Goal: Task Accomplishment & Management: Use online tool/utility

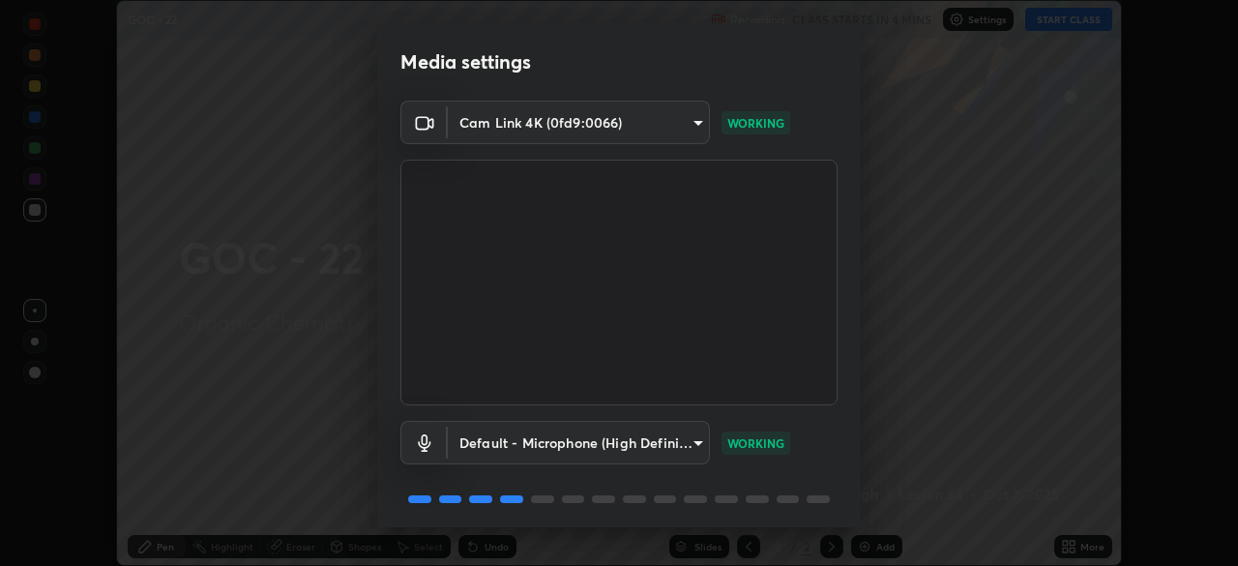
scroll to position [69, 0]
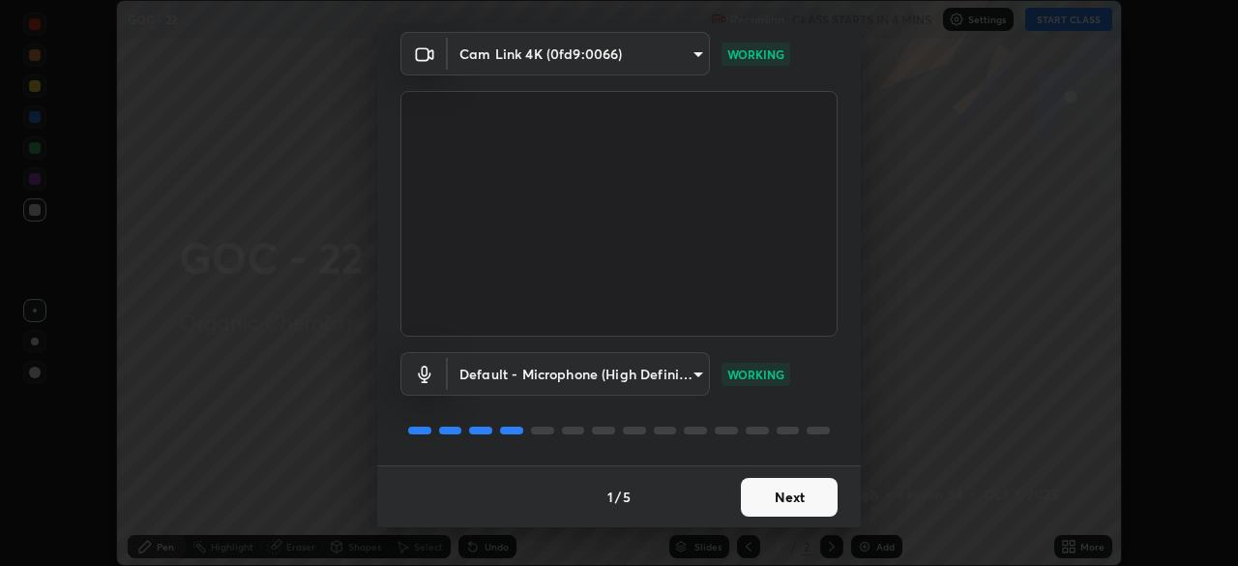
click at [799, 500] on button "Next" at bounding box center [789, 497] width 97 height 39
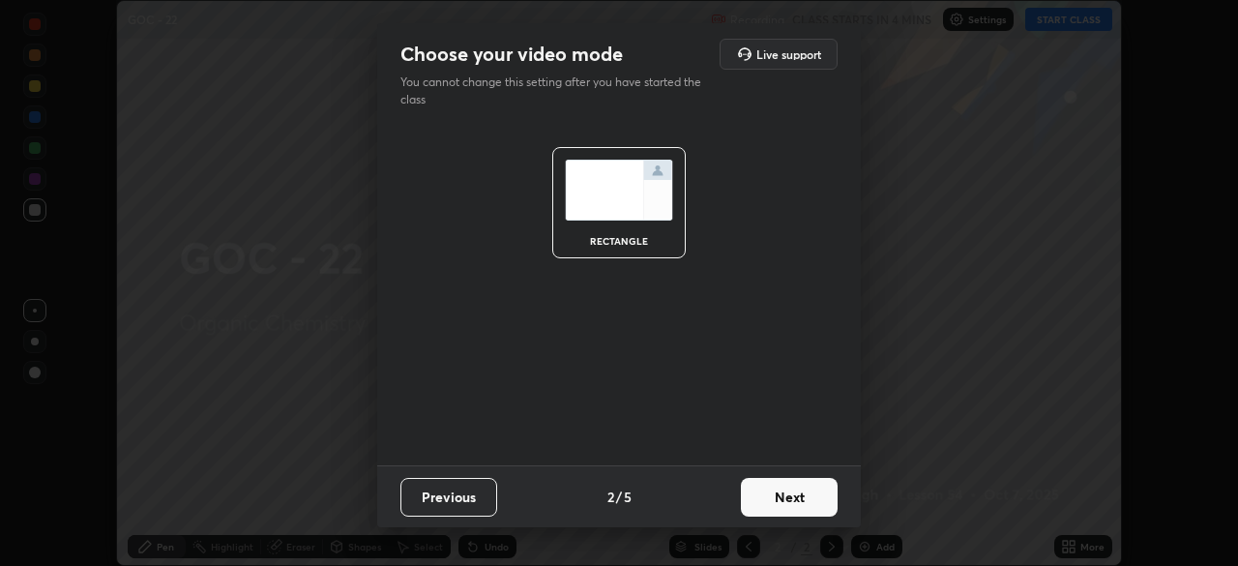
scroll to position [0, 0]
click at [819, 500] on button "Next" at bounding box center [789, 497] width 97 height 39
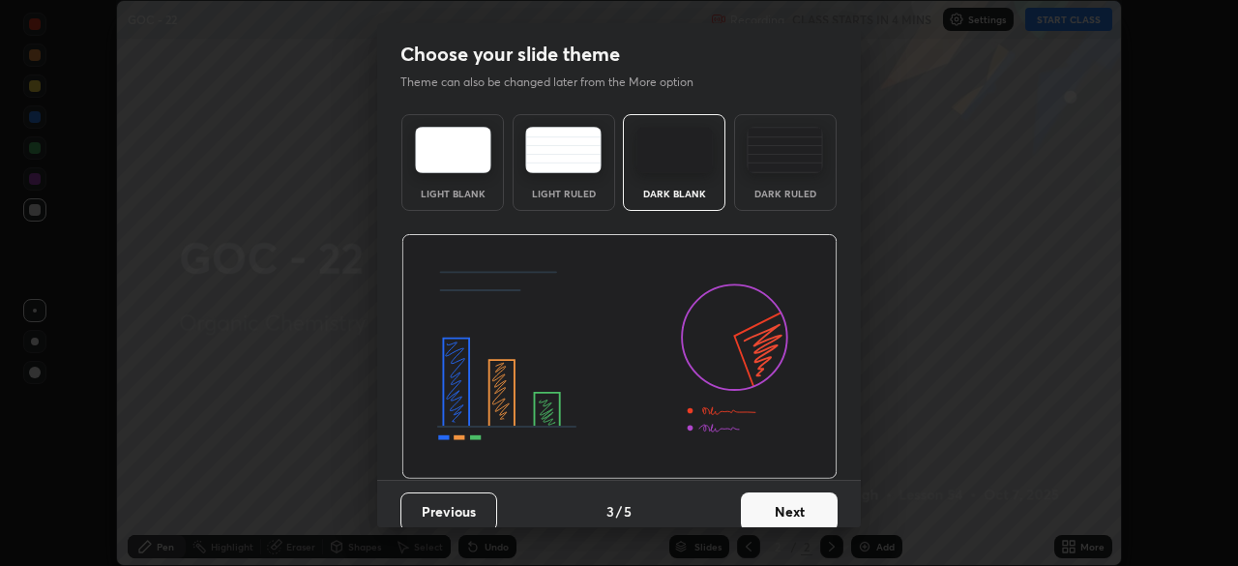
click at [813, 504] on button "Next" at bounding box center [789, 511] width 97 height 39
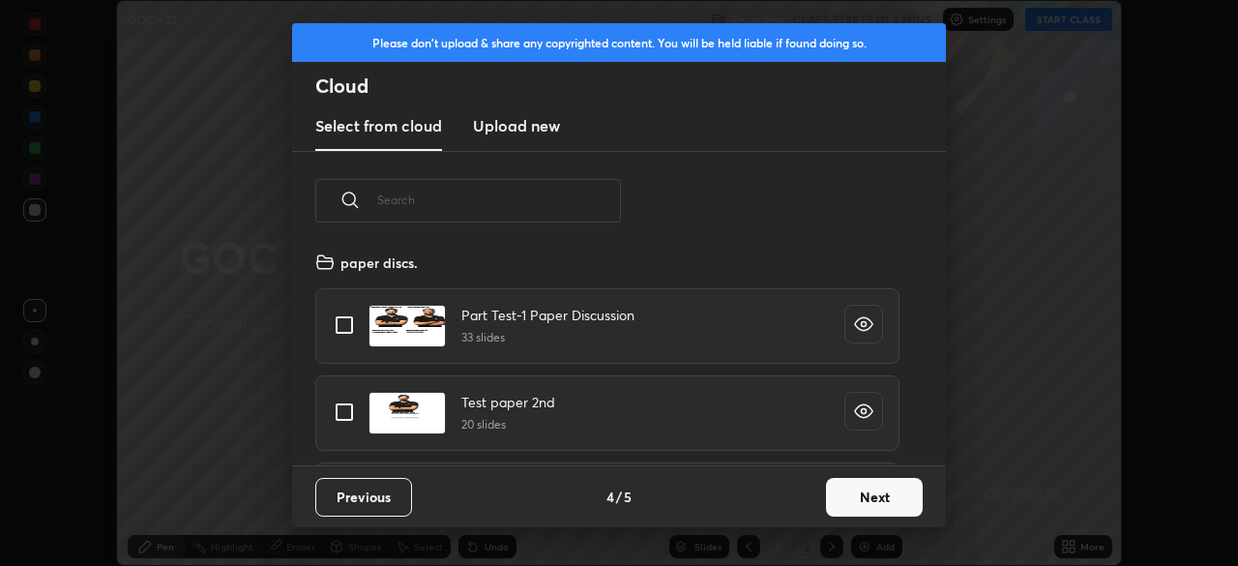
scroll to position [215, 621]
click at [852, 500] on button "Next" at bounding box center [874, 497] width 97 height 39
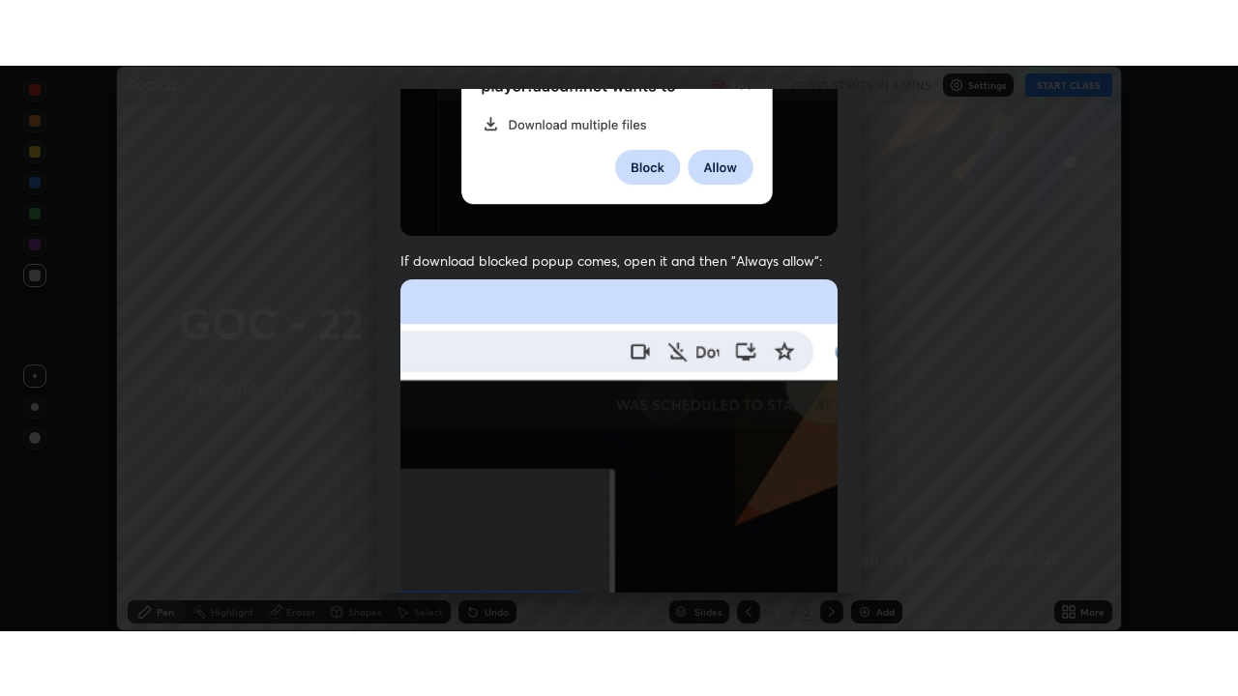
scroll to position [463, 0]
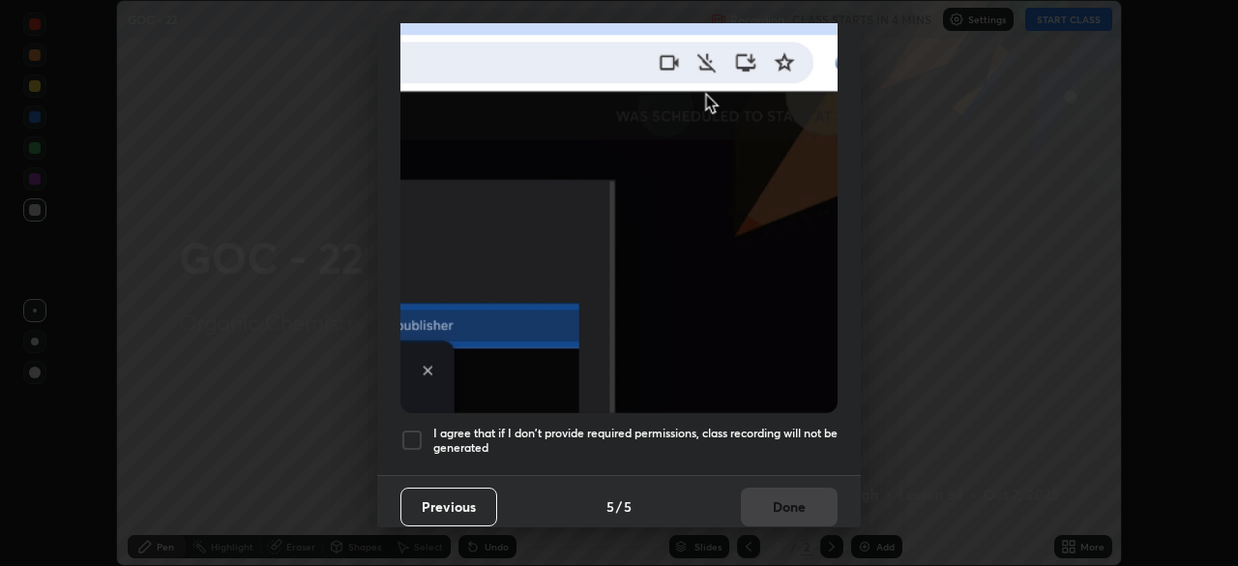
click at [413, 434] on div at bounding box center [411, 439] width 23 height 23
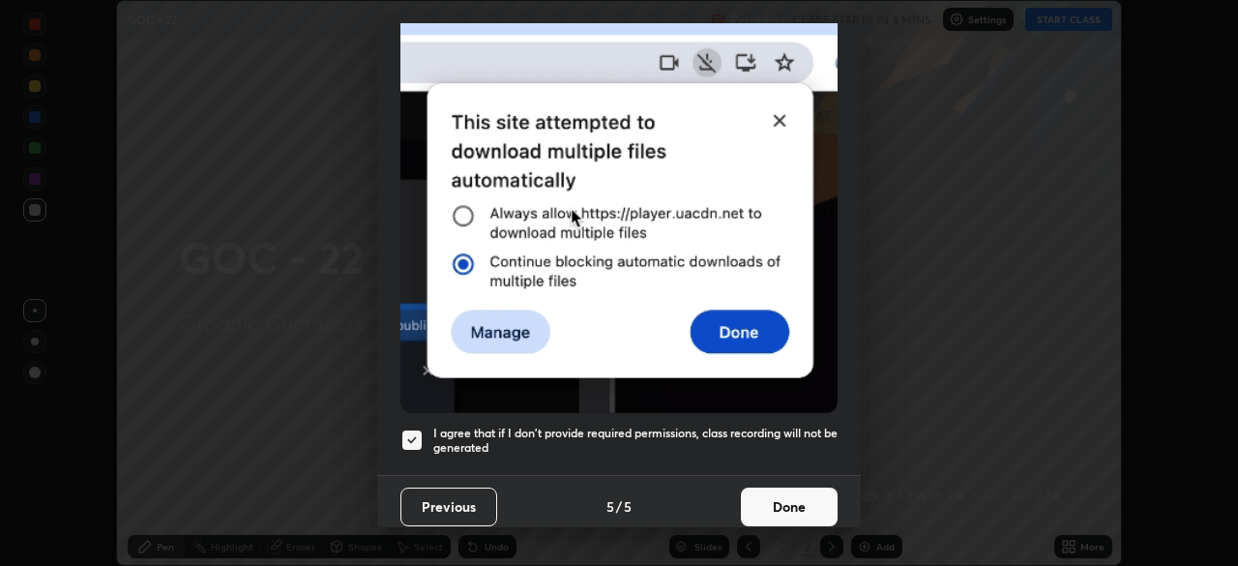
click at [784, 503] on button "Done" at bounding box center [789, 506] width 97 height 39
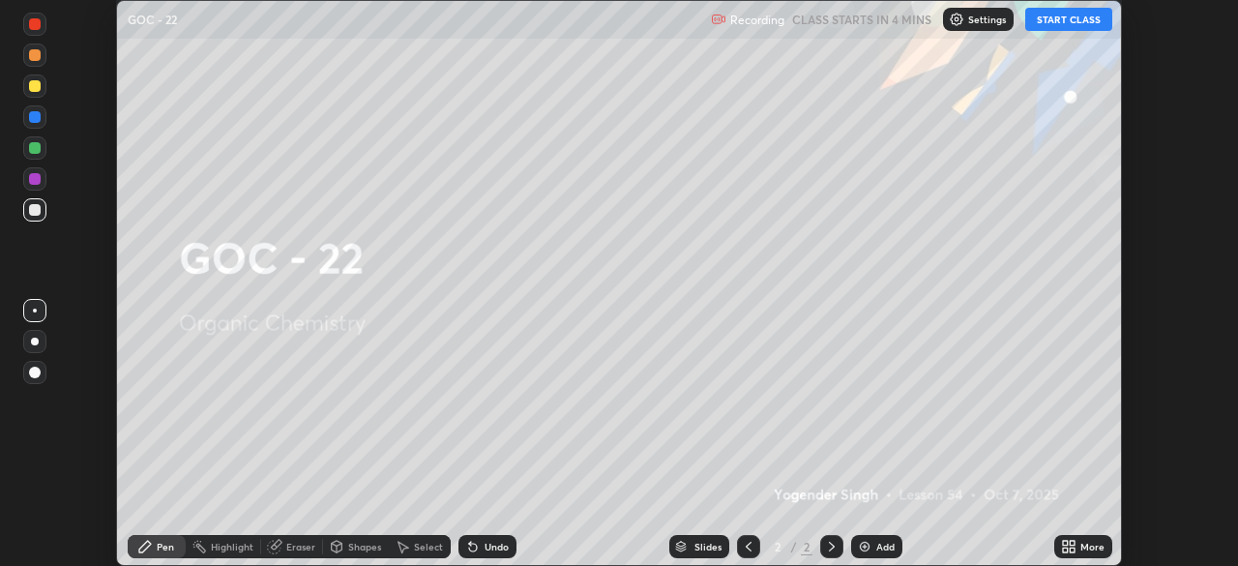
click at [1054, 23] on button "START CLASS" at bounding box center [1068, 19] width 87 height 23
click at [1070, 541] on icon at bounding box center [1072, 543] width 5 height 5
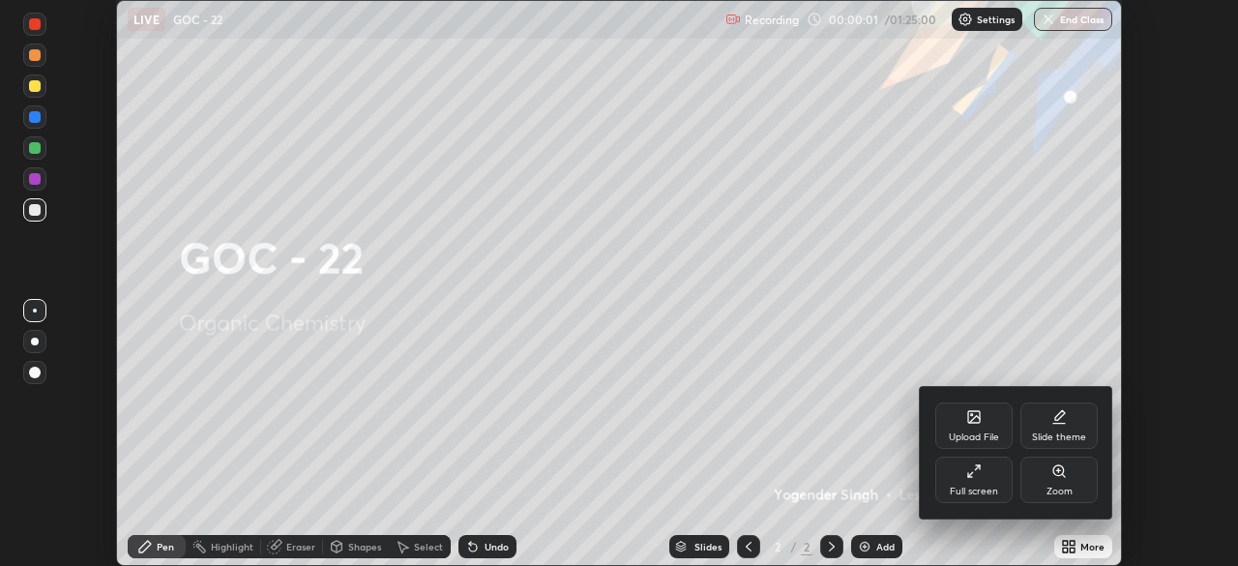
click at [1070, 437] on div "Slide theme" at bounding box center [1059, 437] width 54 height 10
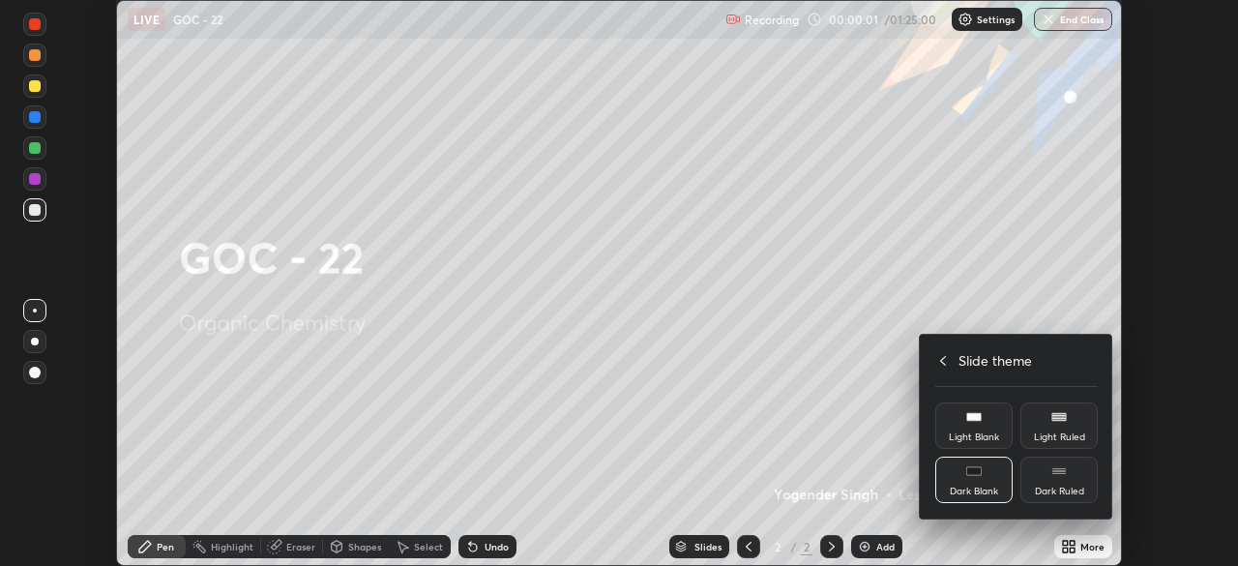
click at [1070, 488] on div "Dark Ruled" at bounding box center [1059, 491] width 49 height 10
click at [943, 360] on icon at bounding box center [942, 360] width 15 height 15
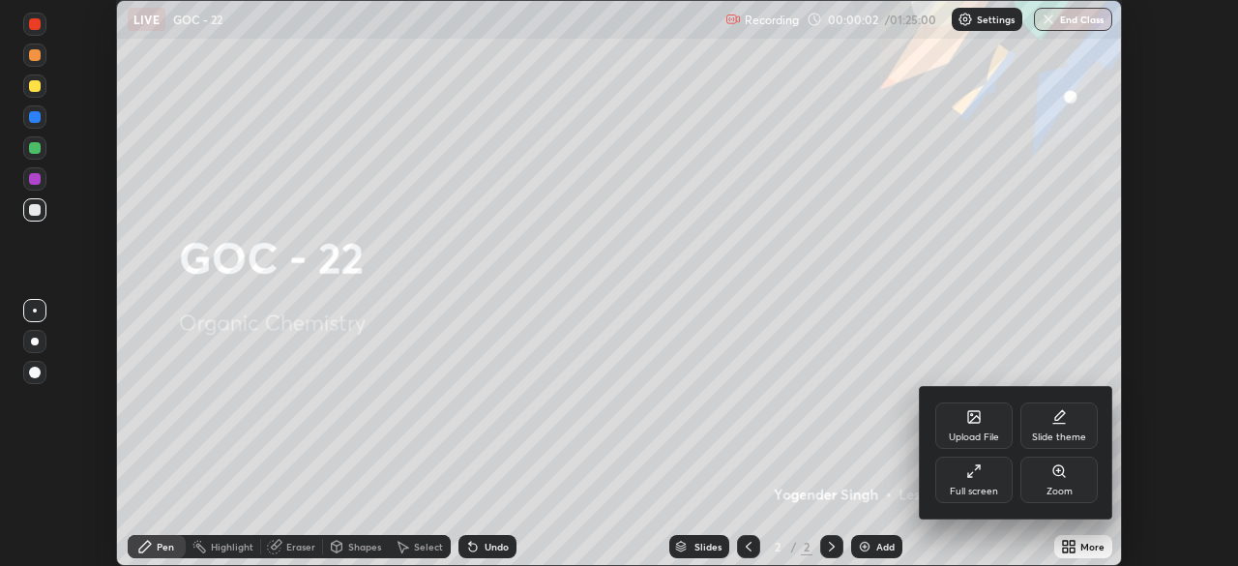
click at [981, 473] on icon at bounding box center [973, 470] width 15 height 15
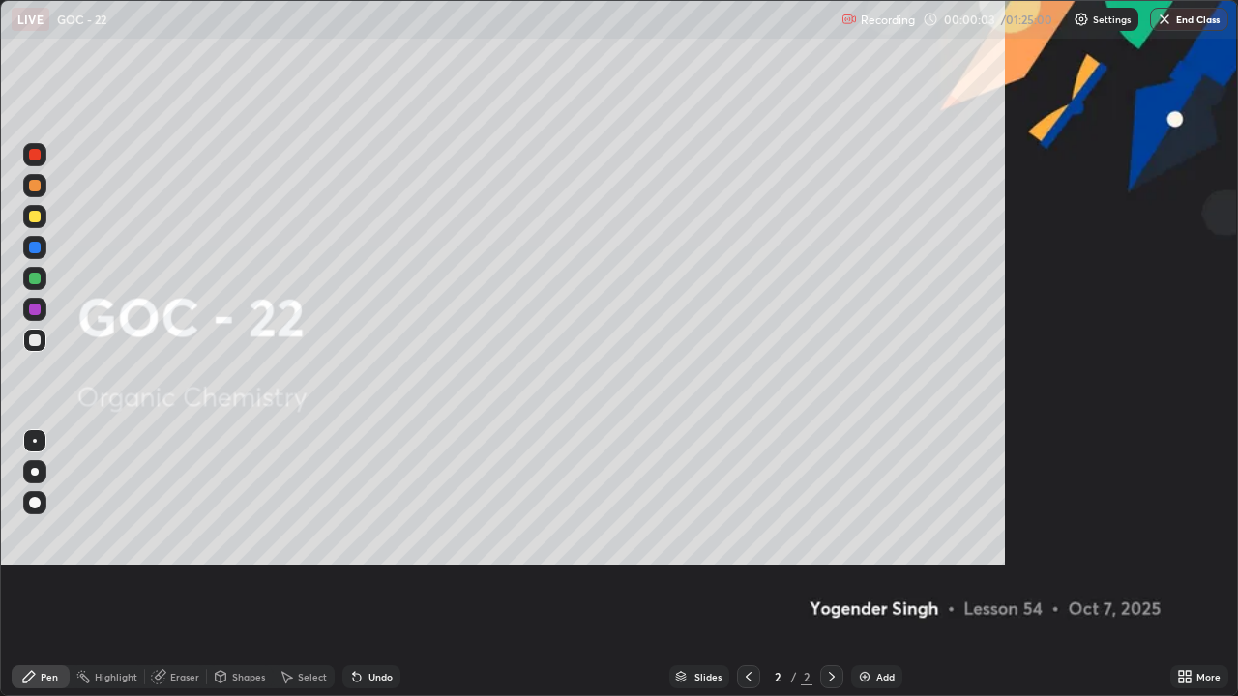
scroll to position [696, 1238]
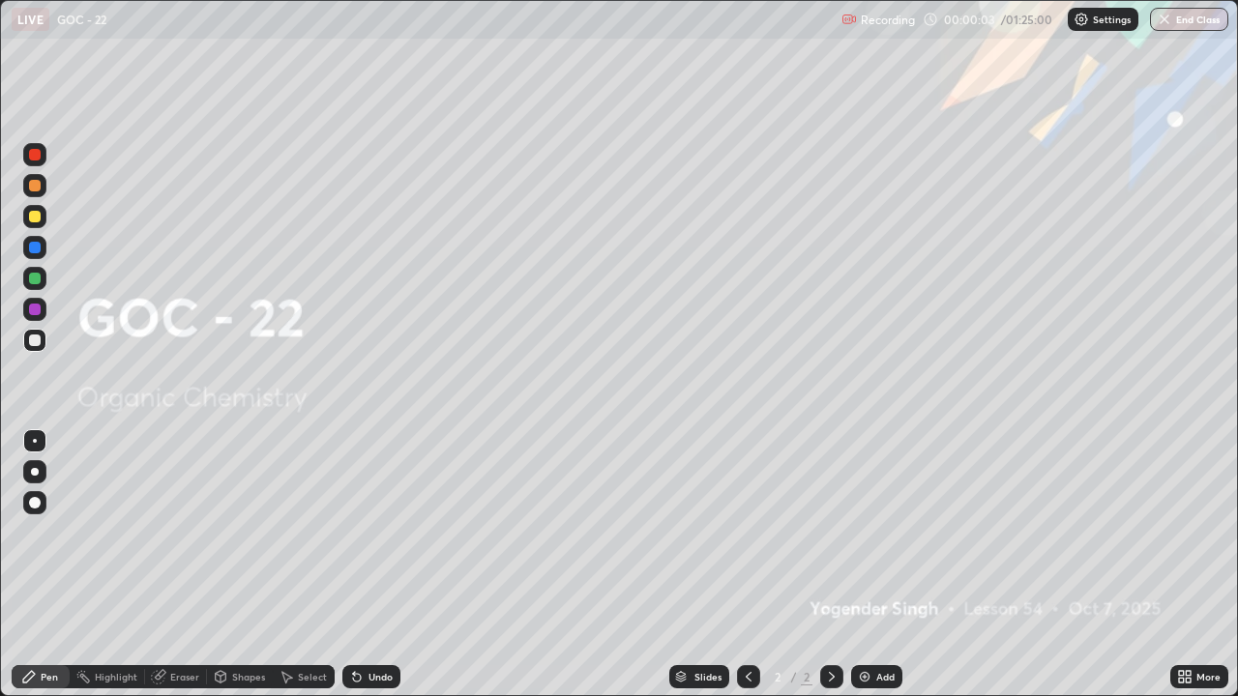
click at [883, 565] on div "Add" at bounding box center [885, 677] width 18 height 10
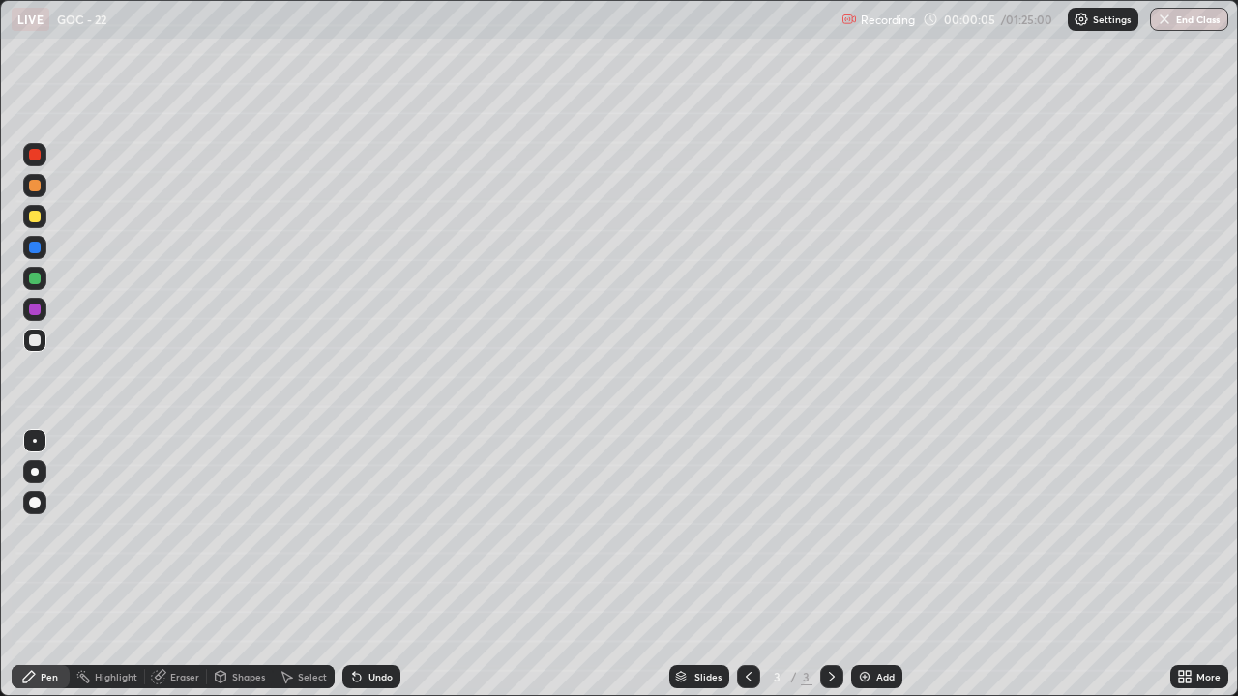
click at [37, 470] on div at bounding box center [35, 472] width 8 height 8
click at [862, 565] on img at bounding box center [864, 676] width 15 height 15
click at [29, 219] on div at bounding box center [35, 217] width 12 height 12
click at [35, 341] on div at bounding box center [35, 341] width 12 height 12
click at [371, 565] on div "Undo" at bounding box center [380, 677] width 24 height 10
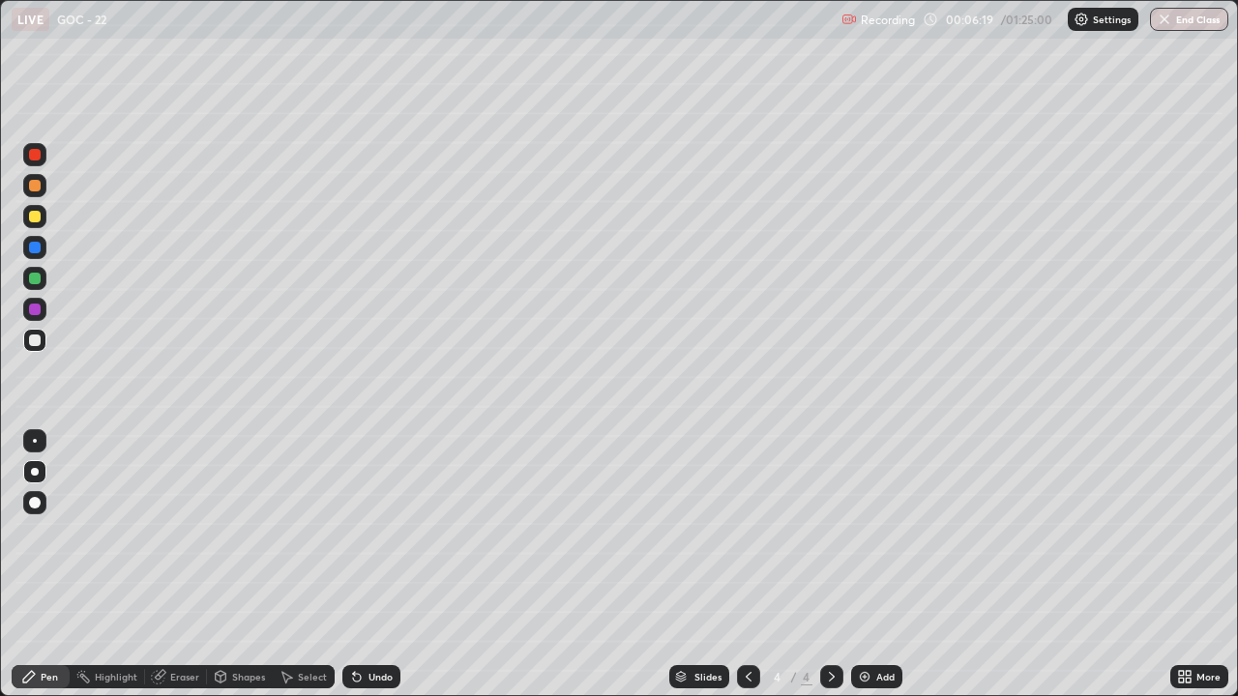
click at [38, 308] on div at bounding box center [35, 310] width 12 height 12
click at [36, 279] on div at bounding box center [35, 279] width 12 height 12
click at [40, 345] on div at bounding box center [34, 340] width 23 height 23
click at [32, 221] on div at bounding box center [35, 217] width 12 height 12
click at [358, 565] on icon at bounding box center [356, 676] width 15 height 15
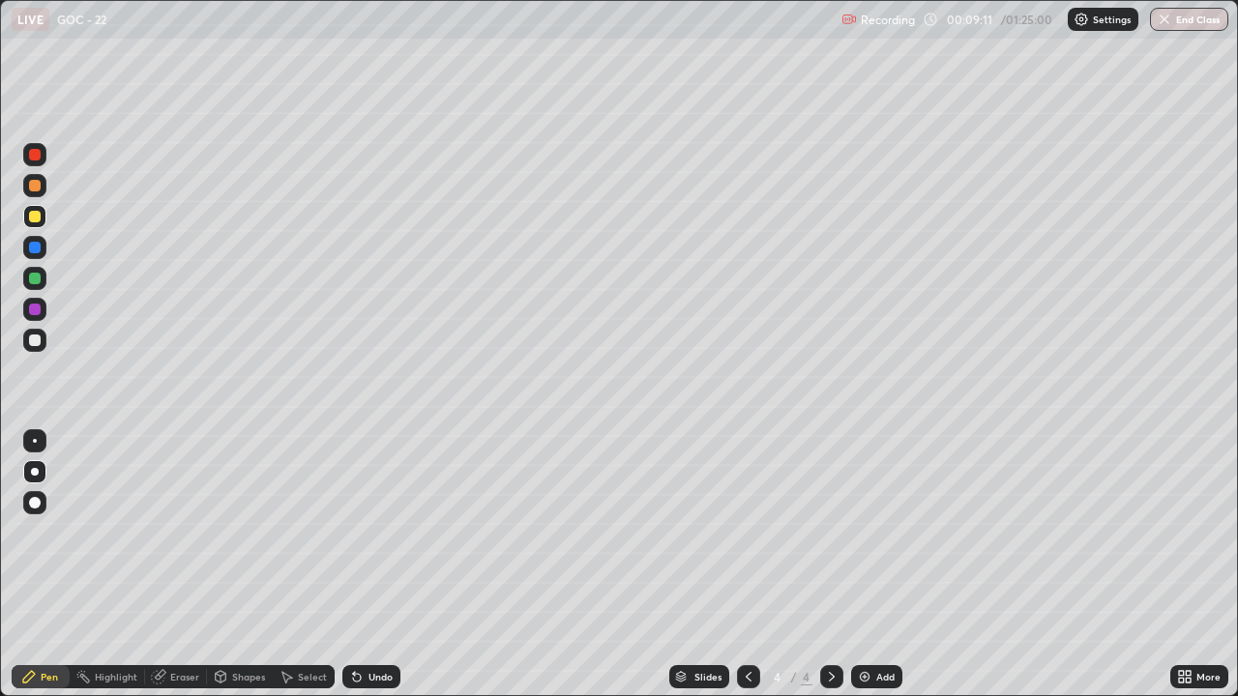
click at [359, 565] on div "Undo" at bounding box center [371, 676] width 58 height 23
click at [360, 565] on icon at bounding box center [356, 676] width 15 height 15
click at [361, 565] on div "Undo" at bounding box center [371, 676] width 58 height 23
click at [362, 565] on div "Undo" at bounding box center [371, 676] width 58 height 23
click at [354, 565] on icon at bounding box center [357, 678] width 8 height 8
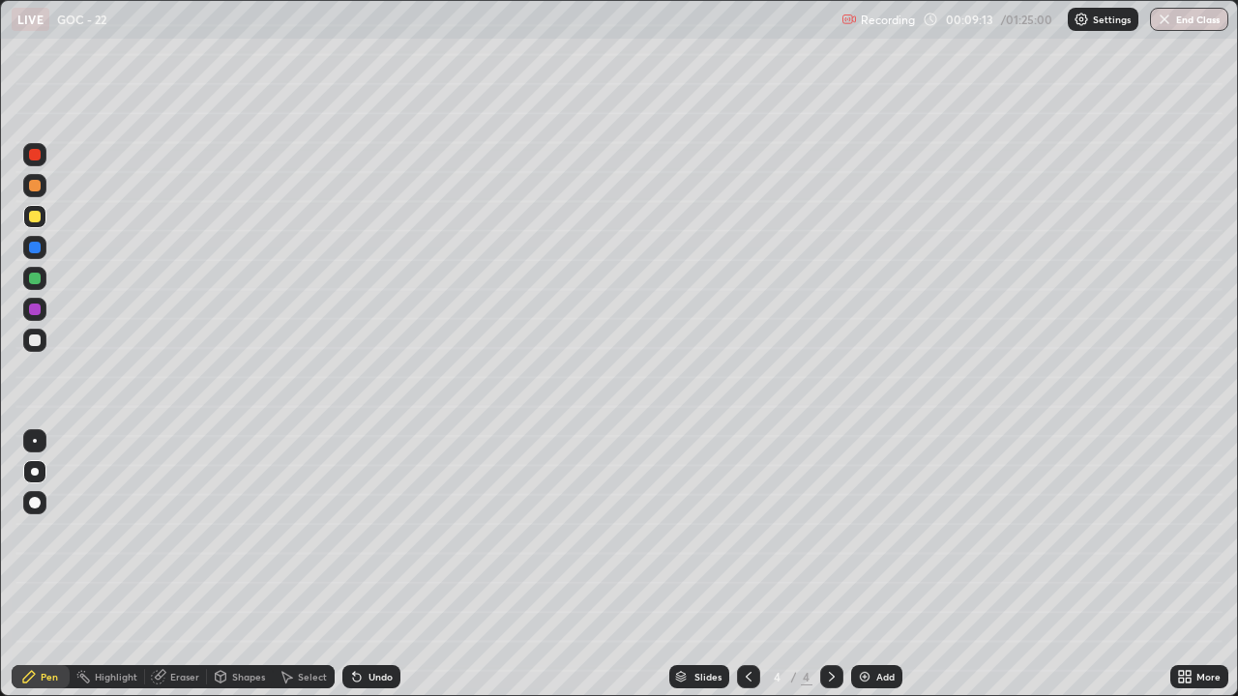
click at [354, 565] on icon at bounding box center [357, 678] width 8 height 8
click at [357, 565] on div "Undo" at bounding box center [371, 676] width 58 height 23
click at [358, 565] on div "Undo" at bounding box center [371, 676] width 58 height 23
click at [359, 565] on div "Undo" at bounding box center [371, 676] width 58 height 23
click at [354, 565] on icon at bounding box center [357, 678] width 8 height 8
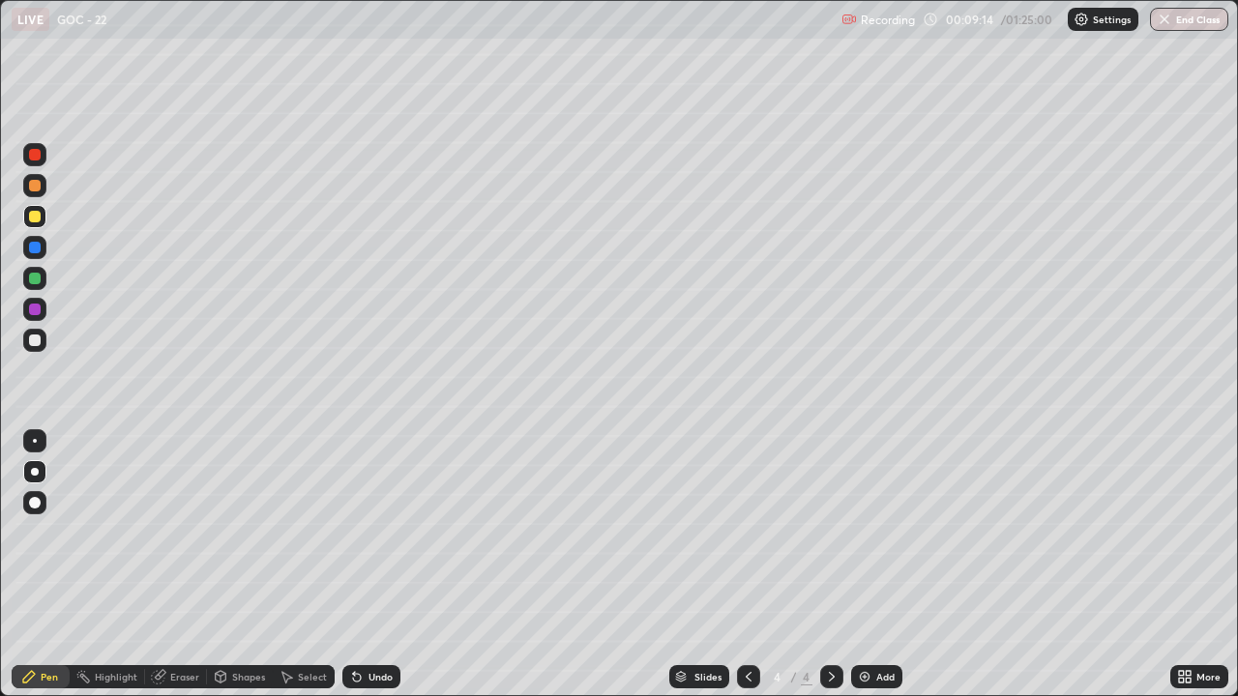
click at [354, 565] on icon at bounding box center [357, 678] width 8 height 8
click at [360, 565] on div "Undo" at bounding box center [371, 676] width 58 height 23
click at [354, 565] on icon at bounding box center [357, 678] width 8 height 8
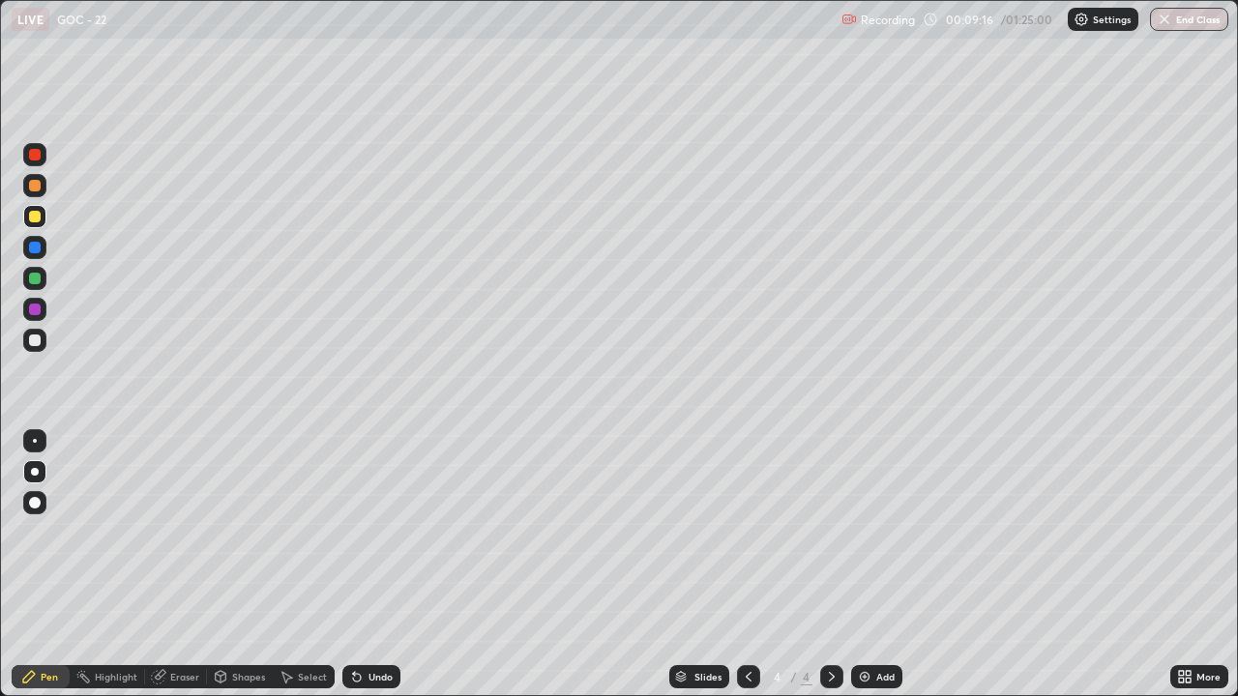
click at [358, 565] on div "Undo" at bounding box center [371, 676] width 58 height 23
click at [356, 565] on div "Undo" at bounding box center [371, 676] width 58 height 23
click at [354, 565] on icon at bounding box center [357, 678] width 8 height 8
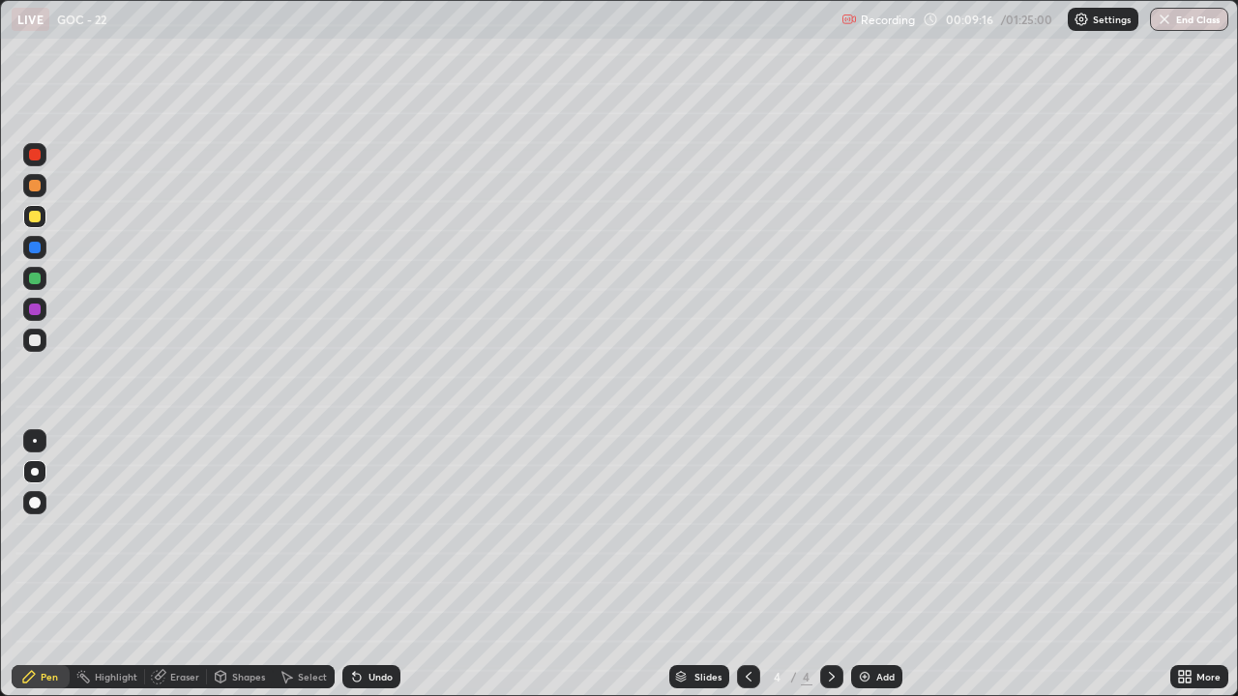
click at [354, 565] on icon at bounding box center [357, 678] width 8 height 8
click at [356, 565] on div "Undo" at bounding box center [371, 676] width 58 height 23
click at [355, 565] on icon at bounding box center [356, 676] width 15 height 15
click at [354, 565] on icon at bounding box center [357, 678] width 8 height 8
click at [358, 565] on icon at bounding box center [357, 678] width 8 height 8
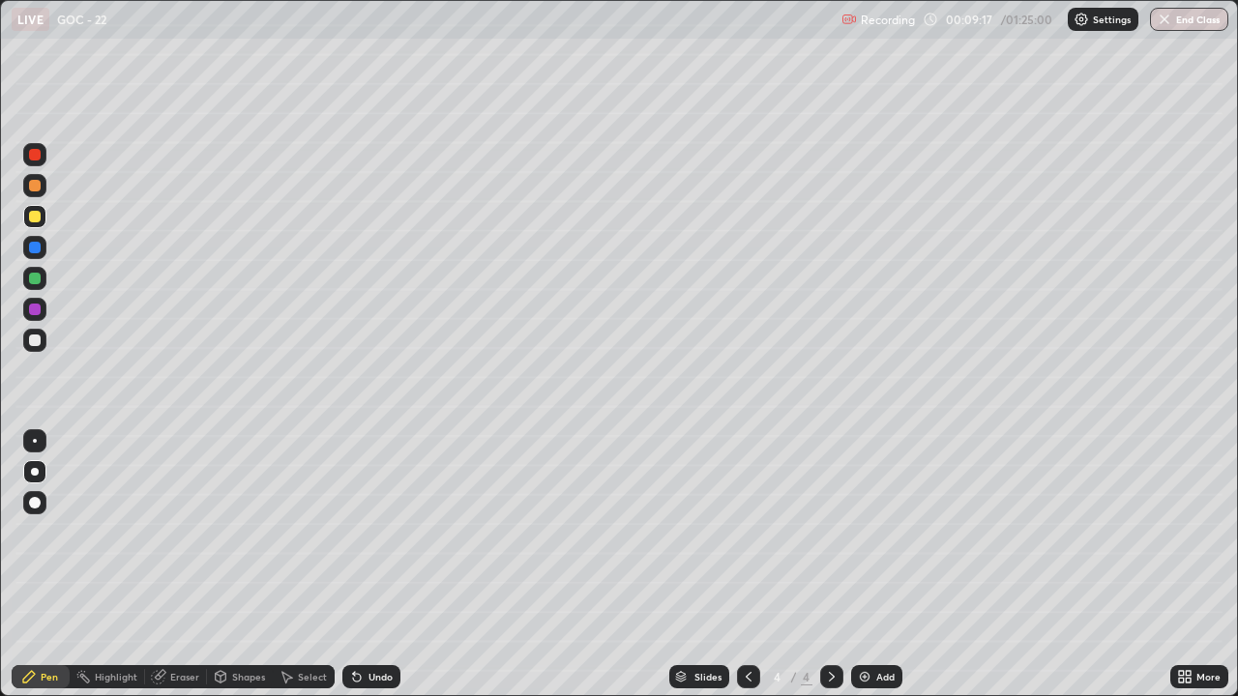
click at [358, 565] on icon at bounding box center [356, 676] width 15 height 15
click at [357, 565] on icon at bounding box center [357, 678] width 8 height 8
click at [353, 565] on icon at bounding box center [357, 678] width 8 height 8
click at [356, 565] on icon at bounding box center [357, 678] width 8 height 8
click at [37, 342] on div at bounding box center [35, 341] width 12 height 12
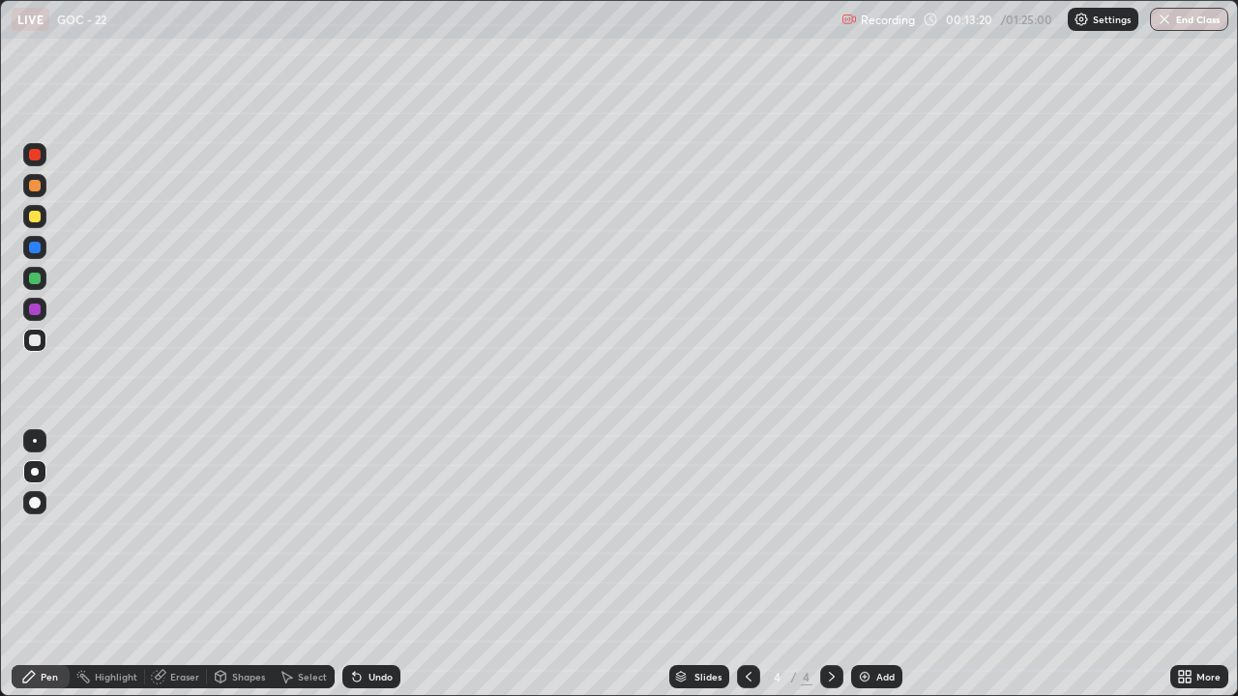
click at [33, 223] on div at bounding box center [34, 216] width 23 height 23
click at [865, 565] on img at bounding box center [864, 676] width 15 height 15
click at [33, 338] on div at bounding box center [35, 341] width 12 height 12
click at [35, 187] on div at bounding box center [35, 186] width 12 height 12
click at [30, 339] on div at bounding box center [35, 341] width 12 height 12
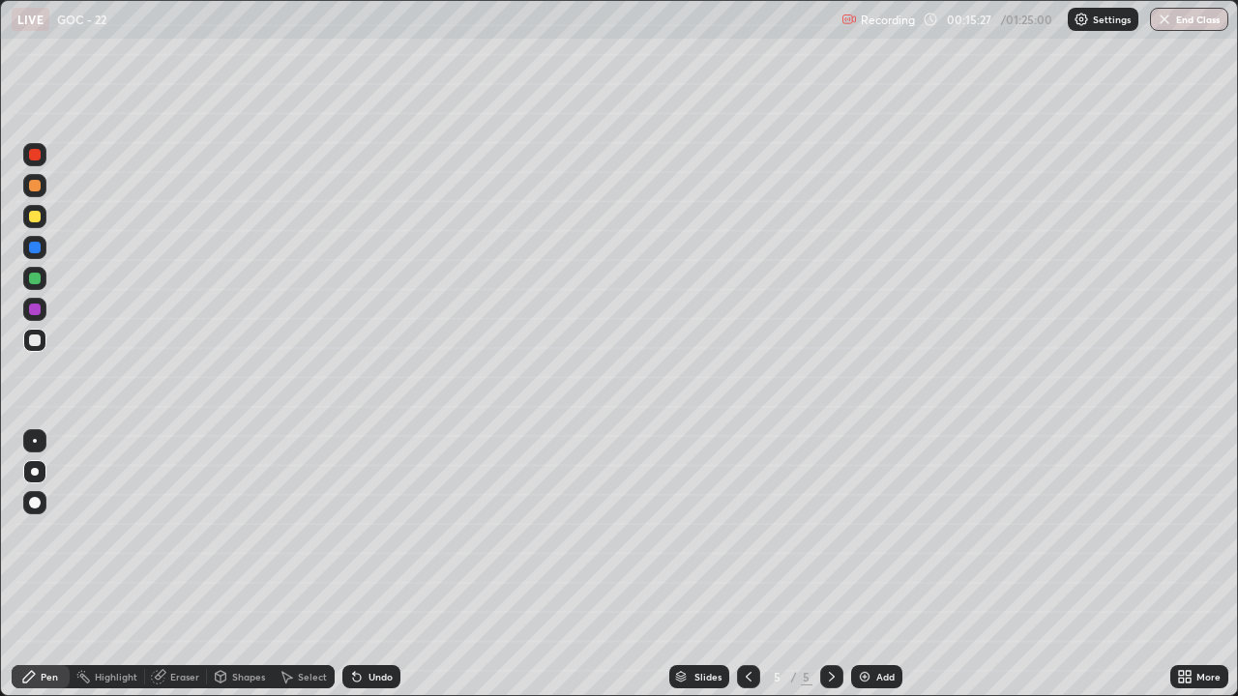
click at [35, 218] on div at bounding box center [35, 217] width 12 height 12
click at [36, 153] on div at bounding box center [35, 155] width 12 height 12
click at [33, 341] on div at bounding box center [35, 341] width 12 height 12
click at [32, 311] on div at bounding box center [35, 310] width 12 height 12
click at [747, 565] on icon at bounding box center [748, 676] width 15 height 15
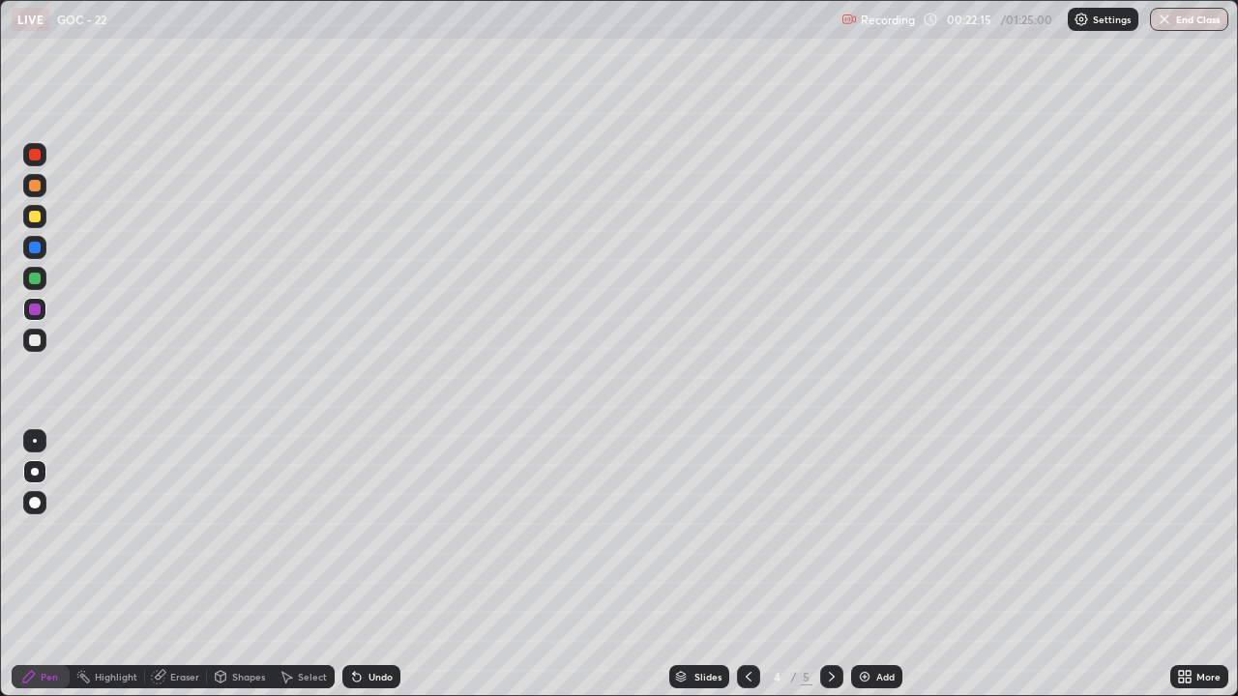
click at [833, 565] on icon at bounding box center [831, 676] width 15 height 15
click at [31, 156] on div at bounding box center [35, 155] width 12 height 12
click at [36, 342] on div at bounding box center [35, 341] width 12 height 12
click at [37, 308] on div at bounding box center [35, 310] width 12 height 12
click at [37, 215] on div at bounding box center [35, 217] width 12 height 12
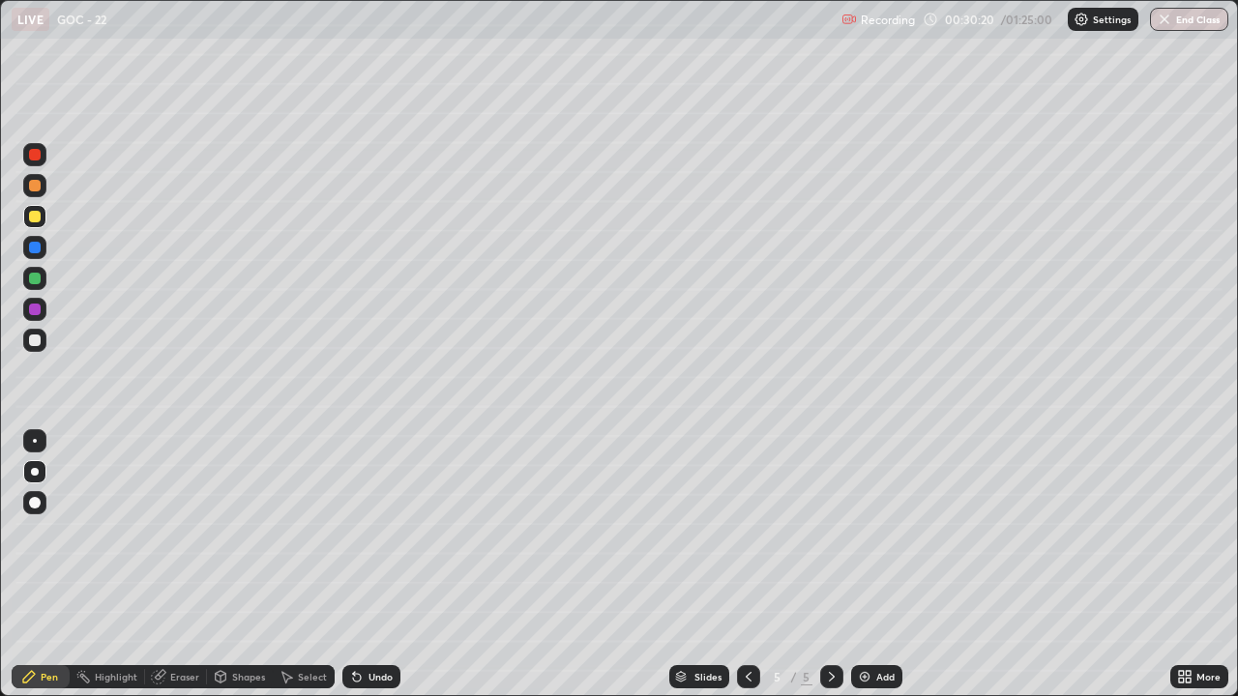
click at [746, 565] on icon at bounding box center [748, 676] width 15 height 15
click at [830, 565] on icon at bounding box center [831, 676] width 15 height 15
click at [35, 156] on div at bounding box center [35, 155] width 12 height 12
click at [860, 565] on img at bounding box center [864, 676] width 15 height 15
click at [27, 337] on div at bounding box center [34, 340] width 23 height 23
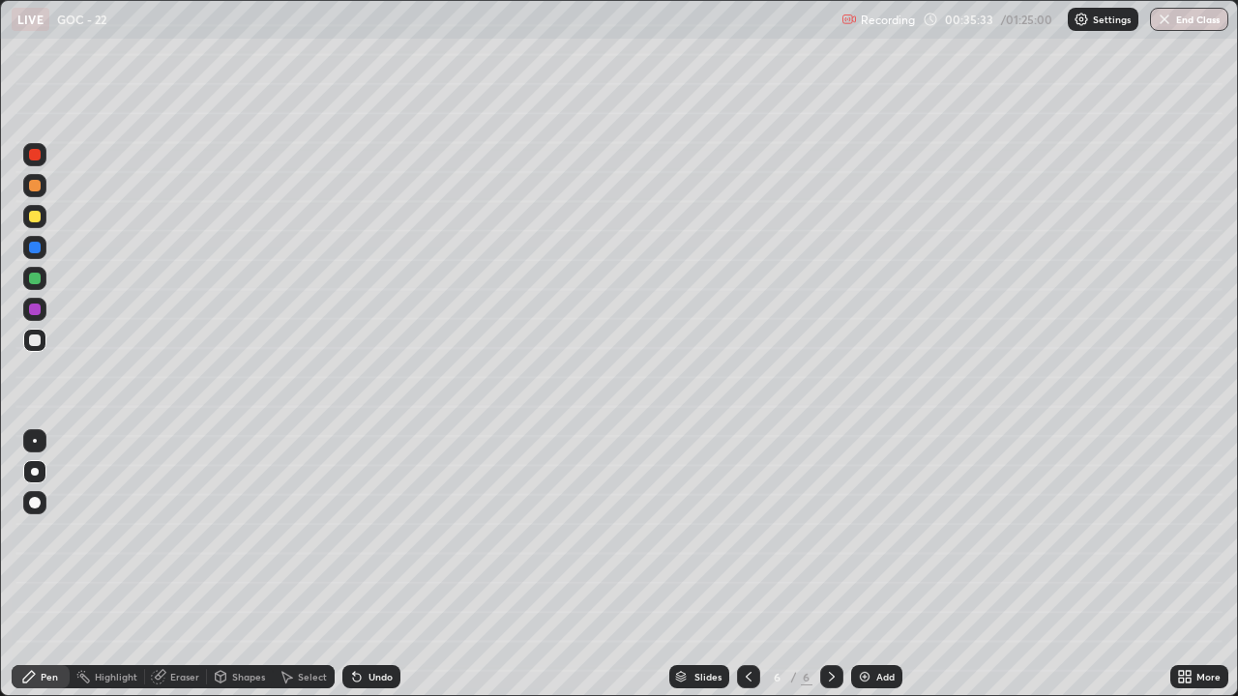
click at [747, 565] on icon at bounding box center [748, 676] width 15 height 15
click at [830, 565] on icon at bounding box center [831, 676] width 15 height 15
click at [294, 565] on div "Select" at bounding box center [304, 676] width 62 height 23
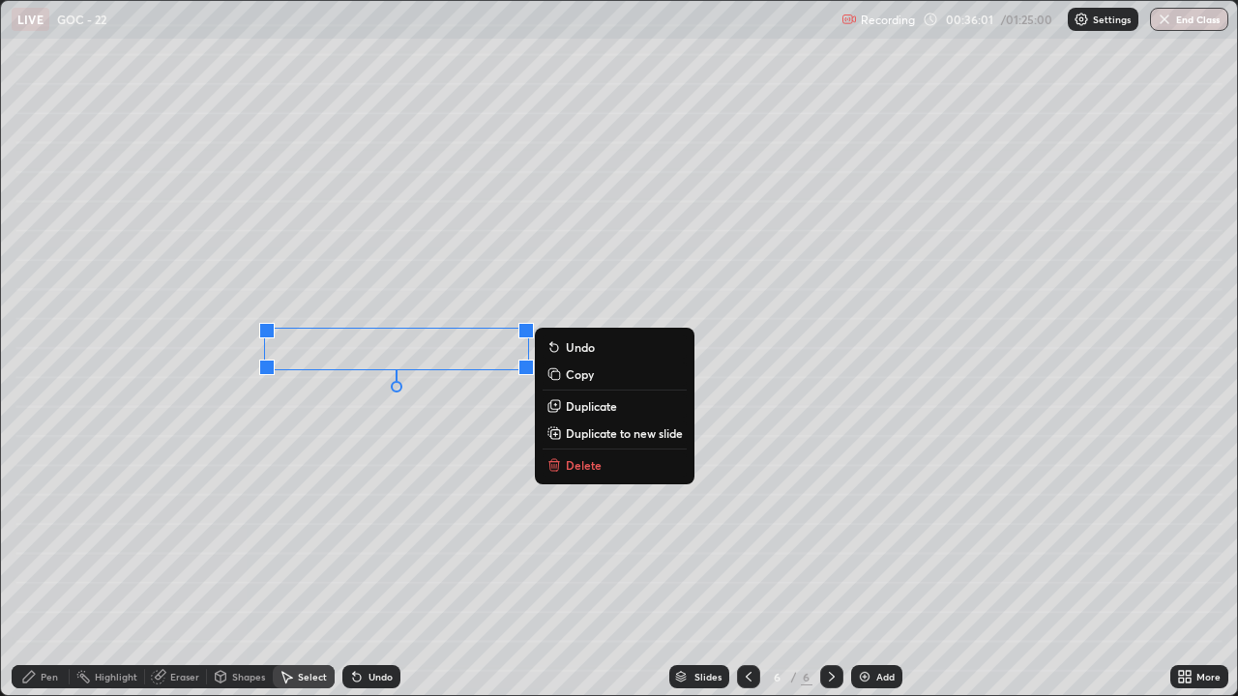
click at [40, 565] on div "Pen" at bounding box center [41, 676] width 58 height 23
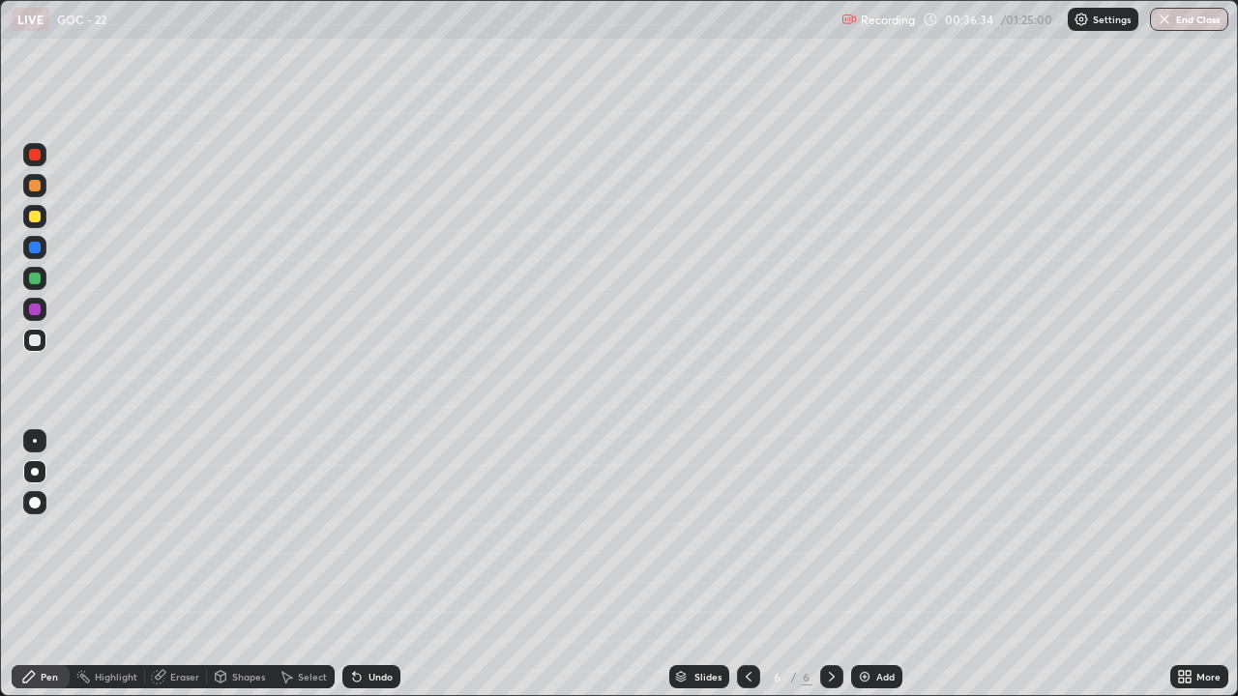
click at [161, 565] on icon at bounding box center [158, 677] width 13 height 13
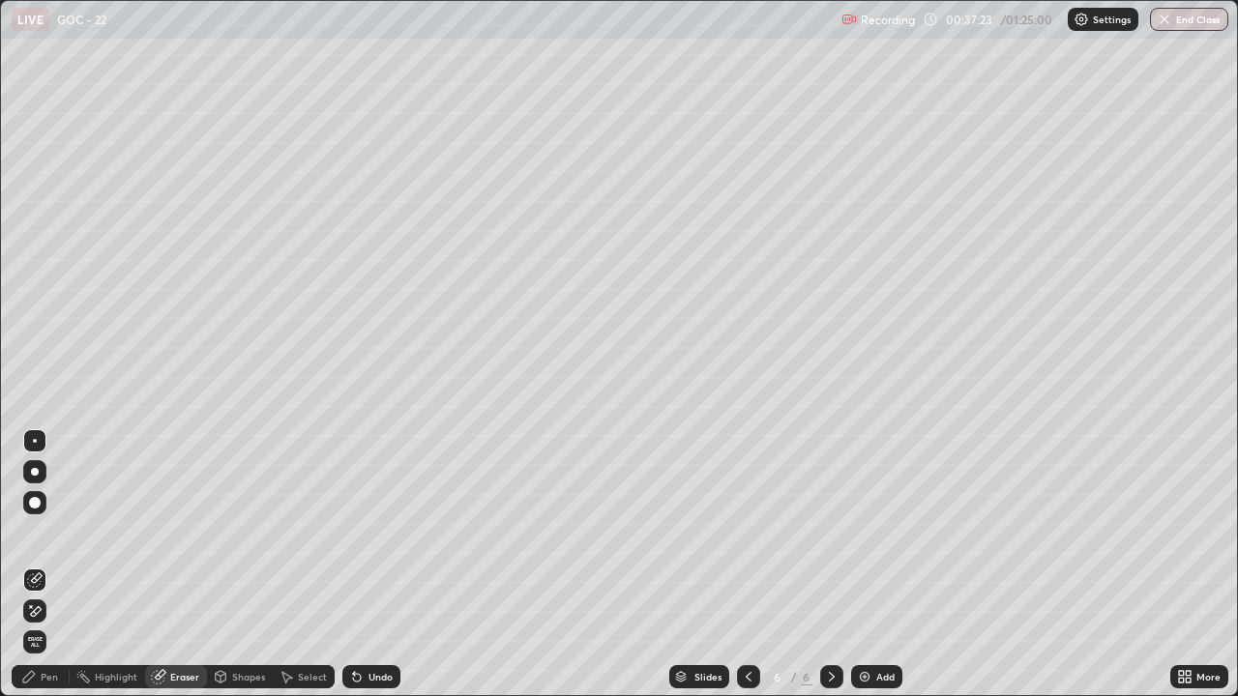
click at [365, 565] on div "Undo" at bounding box center [371, 676] width 58 height 23
click at [43, 565] on div "Pen" at bounding box center [49, 677] width 17 height 10
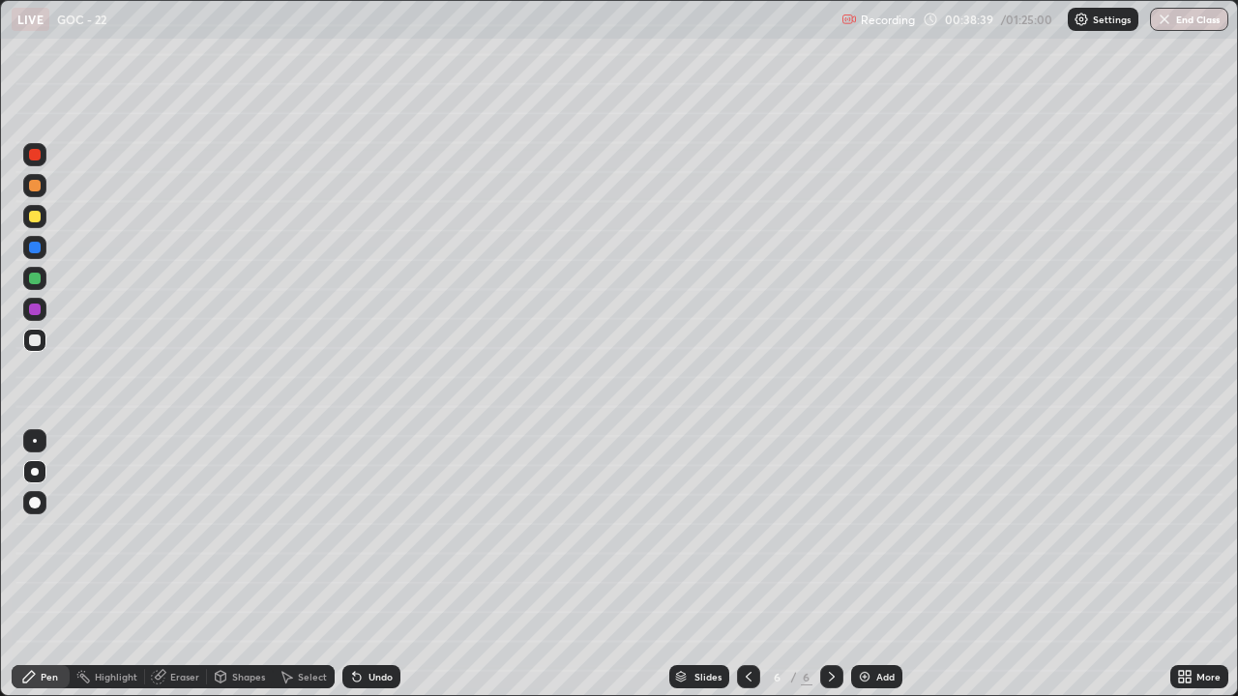
click at [865, 565] on div "Add" at bounding box center [876, 676] width 51 height 23
click at [36, 154] on div at bounding box center [35, 155] width 12 height 12
click at [31, 188] on div at bounding box center [35, 186] width 12 height 12
click at [36, 155] on div at bounding box center [35, 155] width 12 height 12
click at [37, 340] on div at bounding box center [35, 341] width 12 height 12
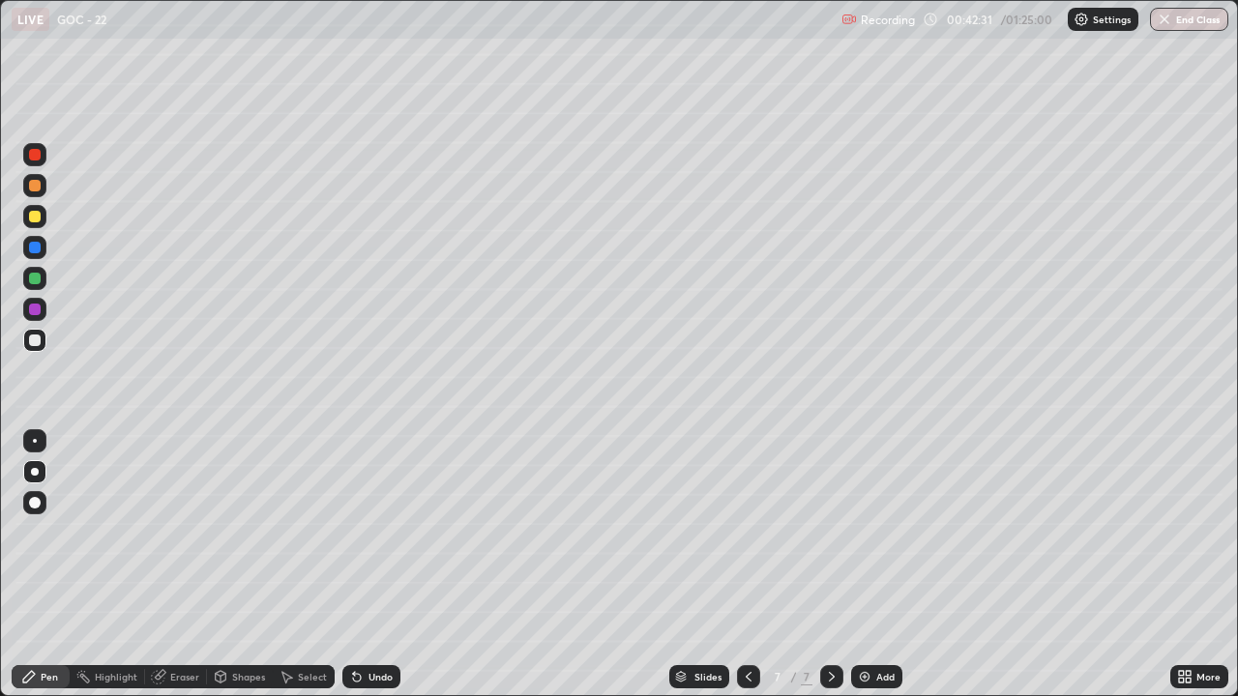
click at [171, 565] on div "Eraser" at bounding box center [184, 677] width 29 height 10
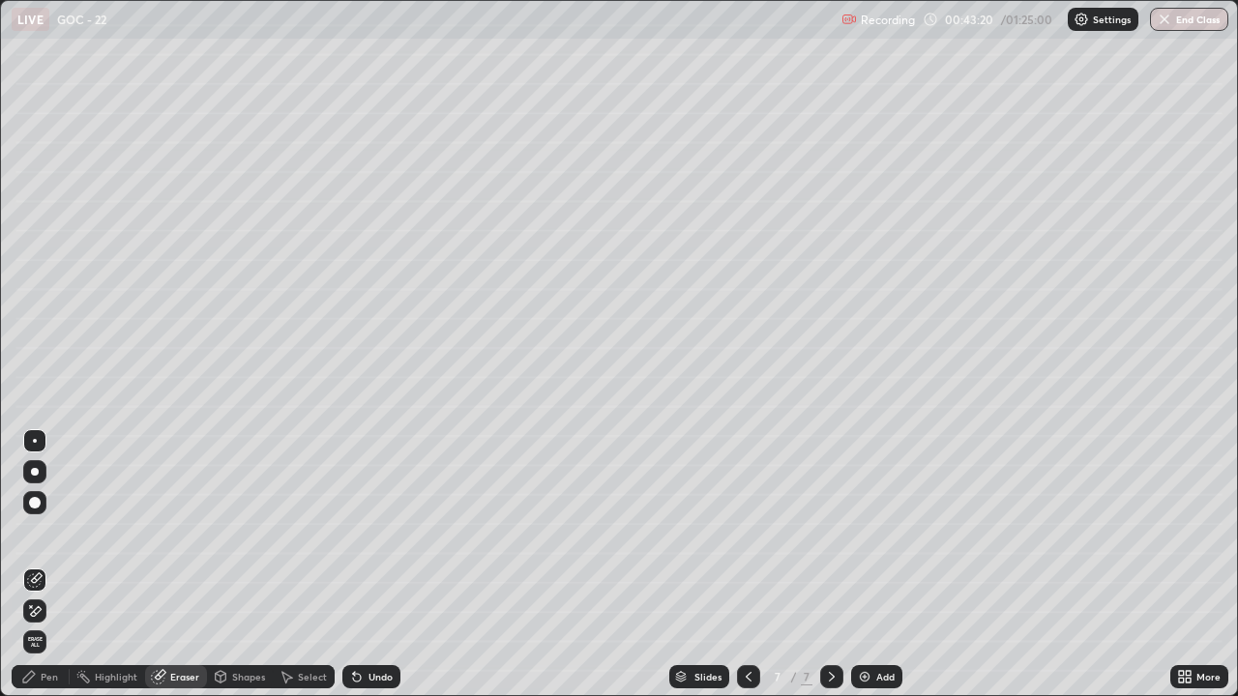
click at [53, 565] on div "Pen" at bounding box center [49, 677] width 17 height 10
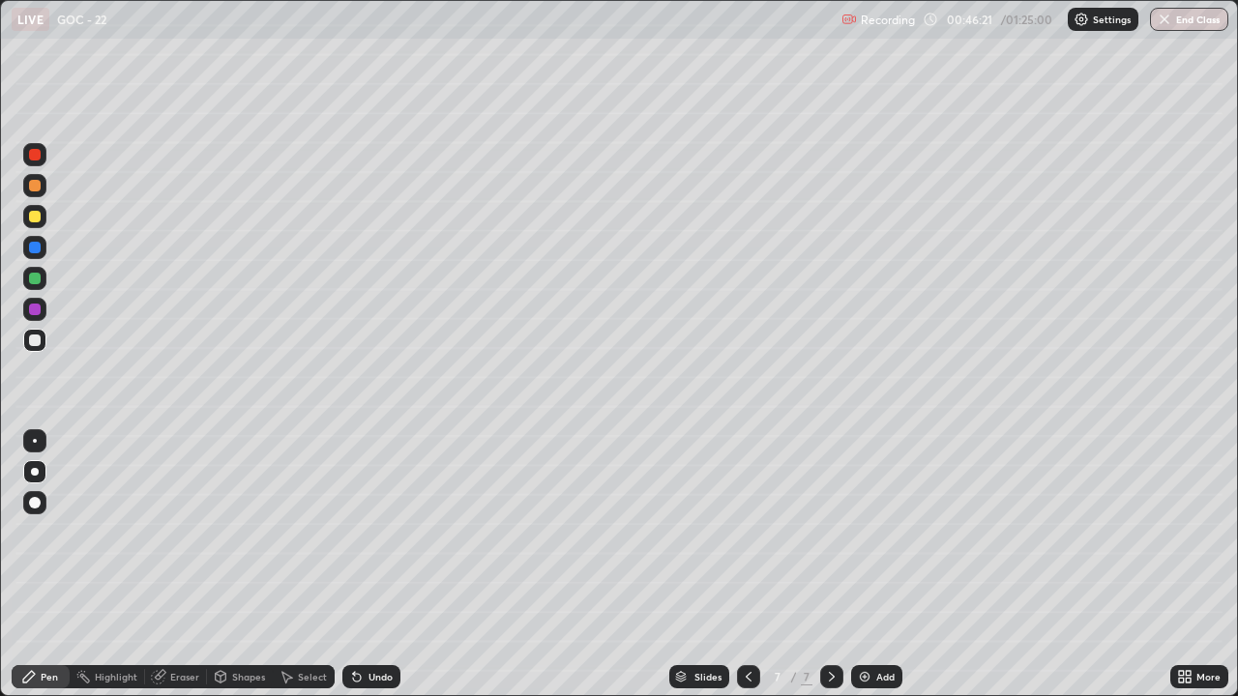
click at [34, 187] on div at bounding box center [35, 186] width 12 height 12
click at [33, 219] on div at bounding box center [35, 217] width 12 height 12
click at [521, 565] on div "Slides 7 / 7 Add" at bounding box center [785, 677] width 770 height 39
click at [32, 245] on div at bounding box center [35, 248] width 12 height 12
click at [830, 565] on icon at bounding box center [831, 676] width 15 height 15
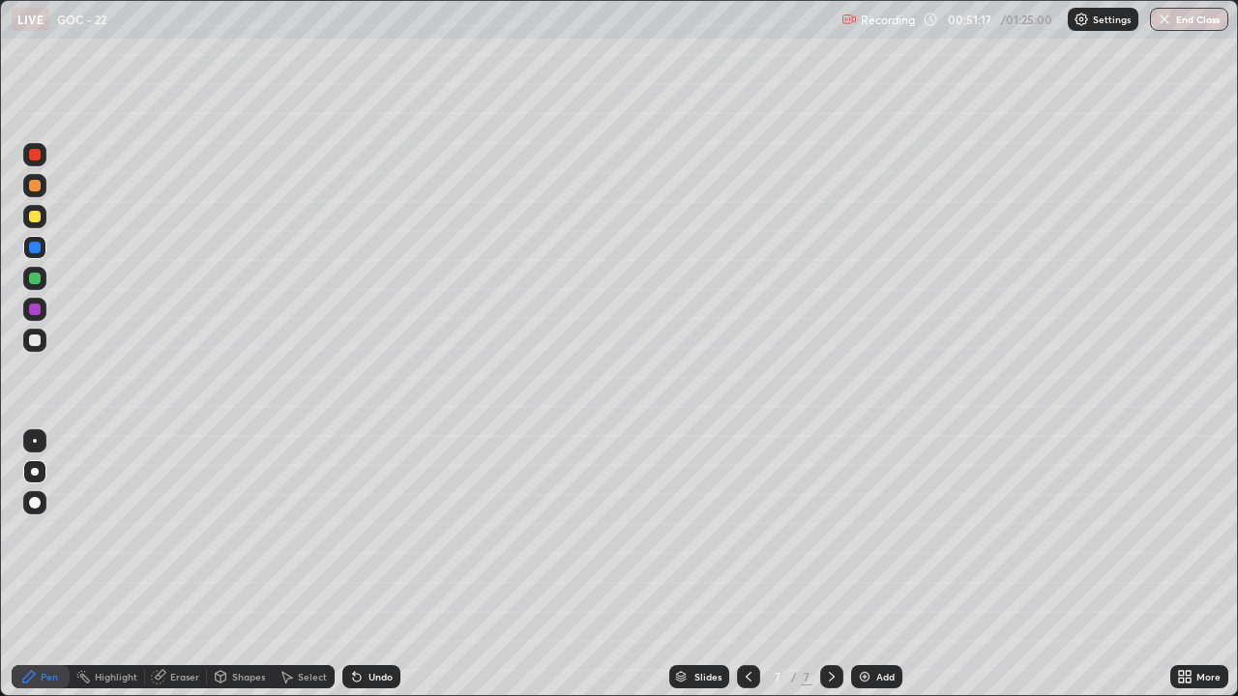
click at [859, 565] on img at bounding box center [864, 676] width 15 height 15
click at [44, 344] on div at bounding box center [34, 340] width 23 height 23
click at [164, 565] on icon at bounding box center [158, 676] width 15 height 15
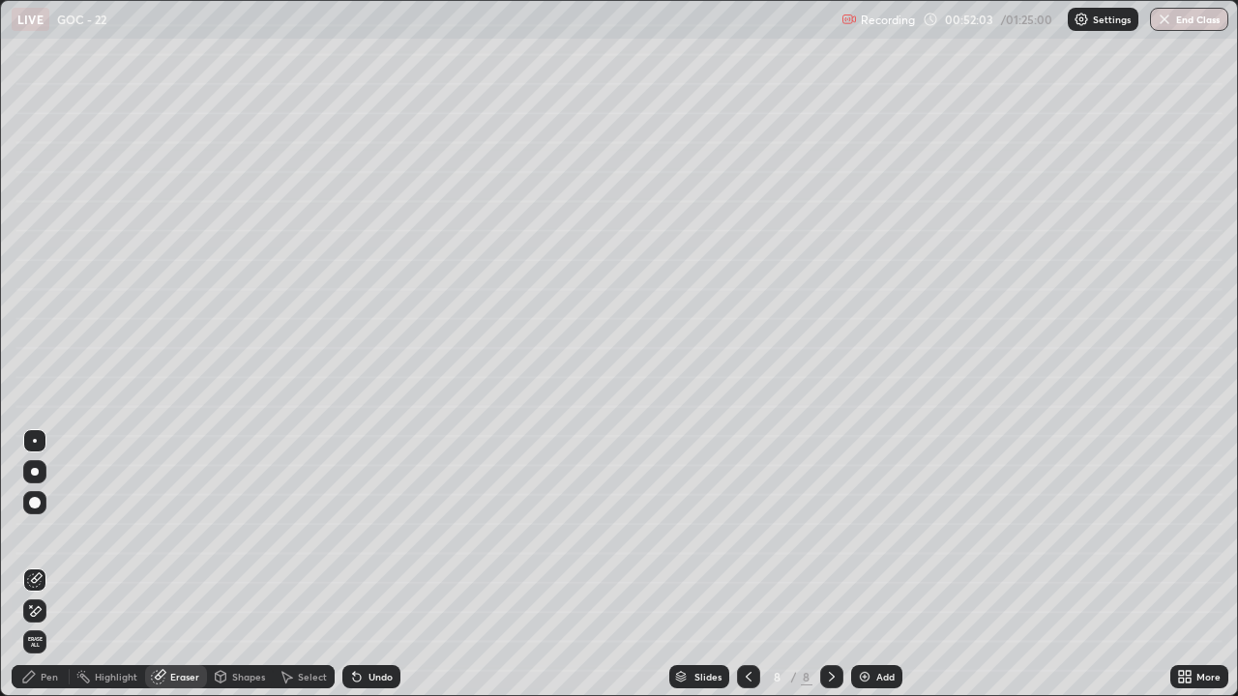
click at [20, 565] on div "Pen" at bounding box center [41, 676] width 58 height 23
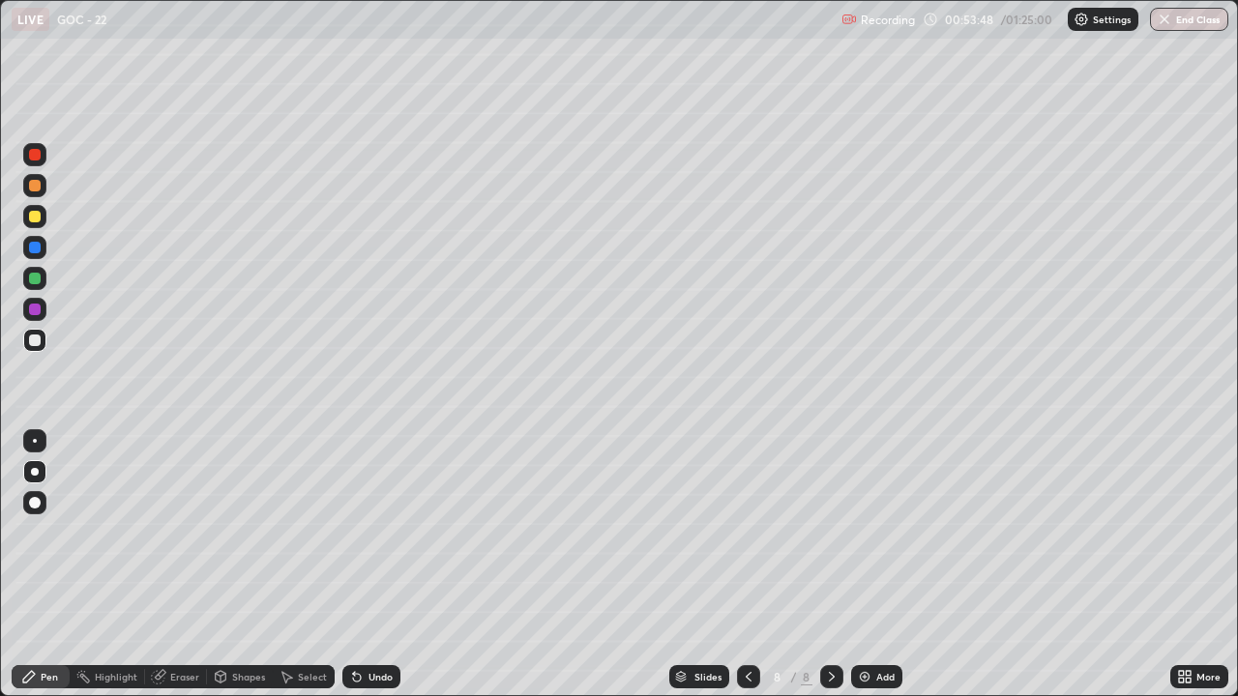
click at [746, 565] on icon at bounding box center [748, 676] width 15 height 15
click at [829, 565] on icon at bounding box center [831, 676] width 15 height 15
click at [366, 565] on div "Undo" at bounding box center [371, 676] width 58 height 23
click at [26, 190] on div at bounding box center [34, 185] width 23 height 23
click at [33, 217] on div at bounding box center [35, 217] width 12 height 12
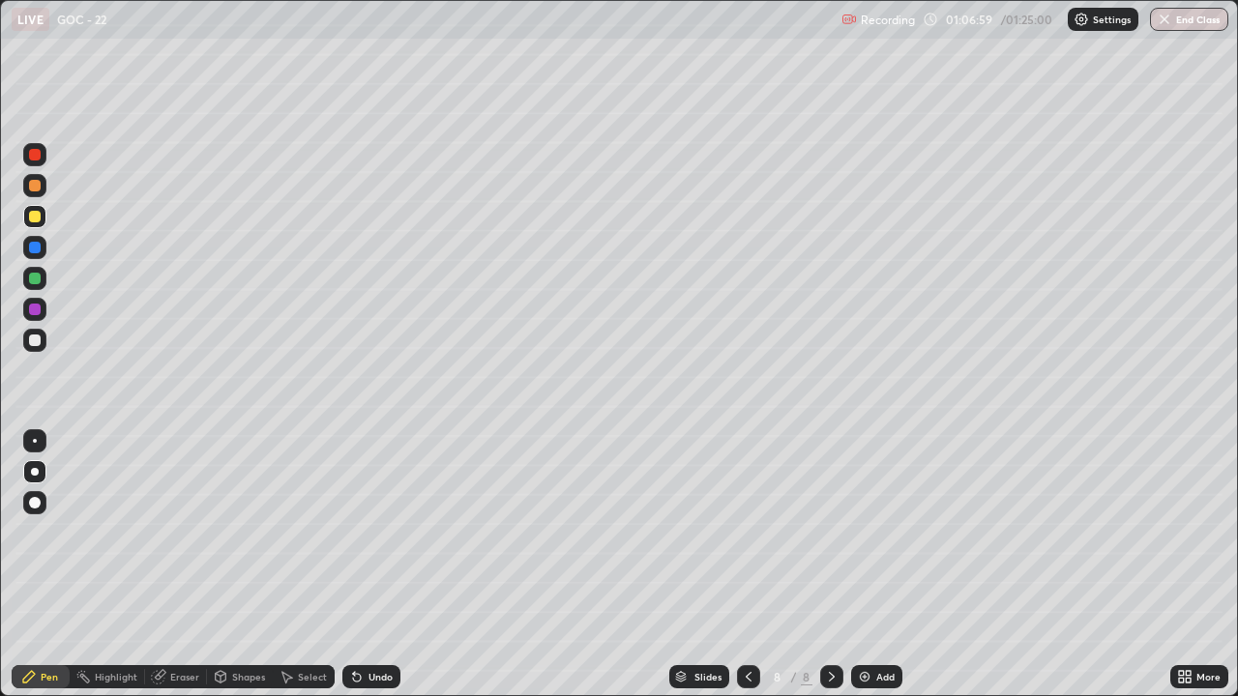
click at [29, 343] on div at bounding box center [35, 341] width 12 height 12
click at [365, 565] on div "Undo" at bounding box center [371, 676] width 58 height 23
click at [363, 565] on div "Undo" at bounding box center [371, 676] width 58 height 23
click at [354, 565] on icon at bounding box center [357, 678] width 8 height 8
click at [368, 565] on div "Undo" at bounding box center [380, 677] width 24 height 10
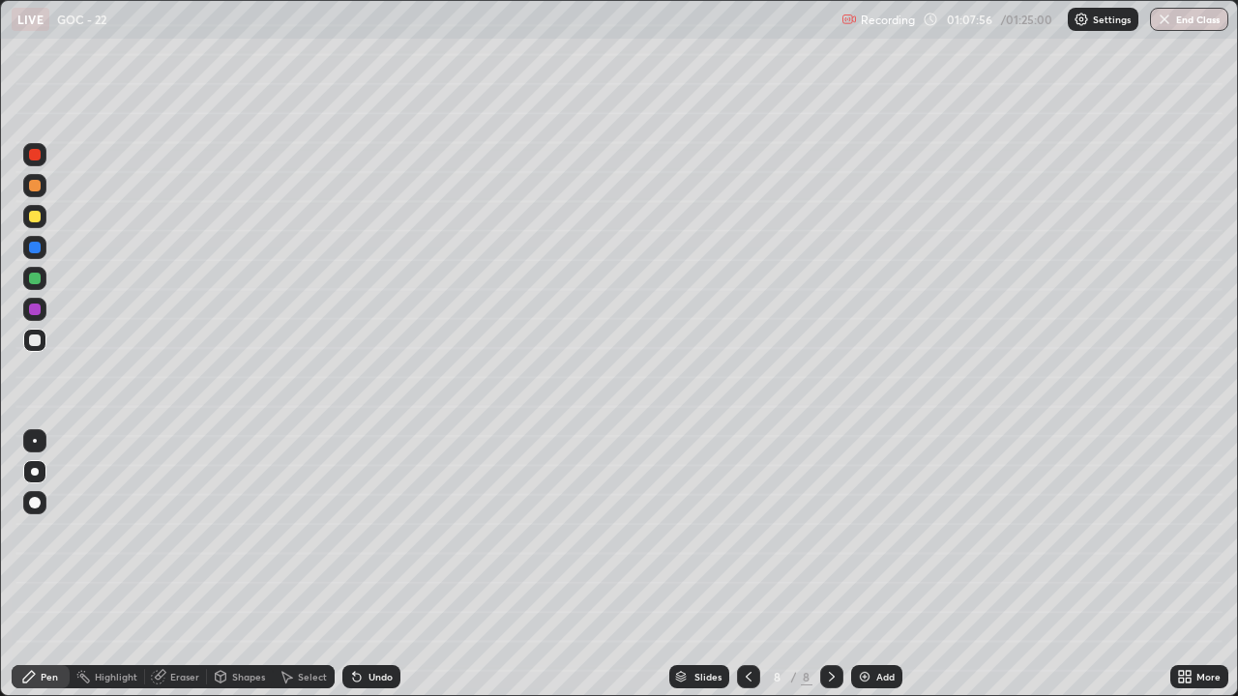
click at [369, 565] on div "Undo" at bounding box center [380, 677] width 24 height 10
click at [36, 217] on div at bounding box center [35, 217] width 12 height 12
click at [34, 184] on div at bounding box center [35, 186] width 12 height 12
click at [298, 565] on div "Select" at bounding box center [312, 677] width 29 height 10
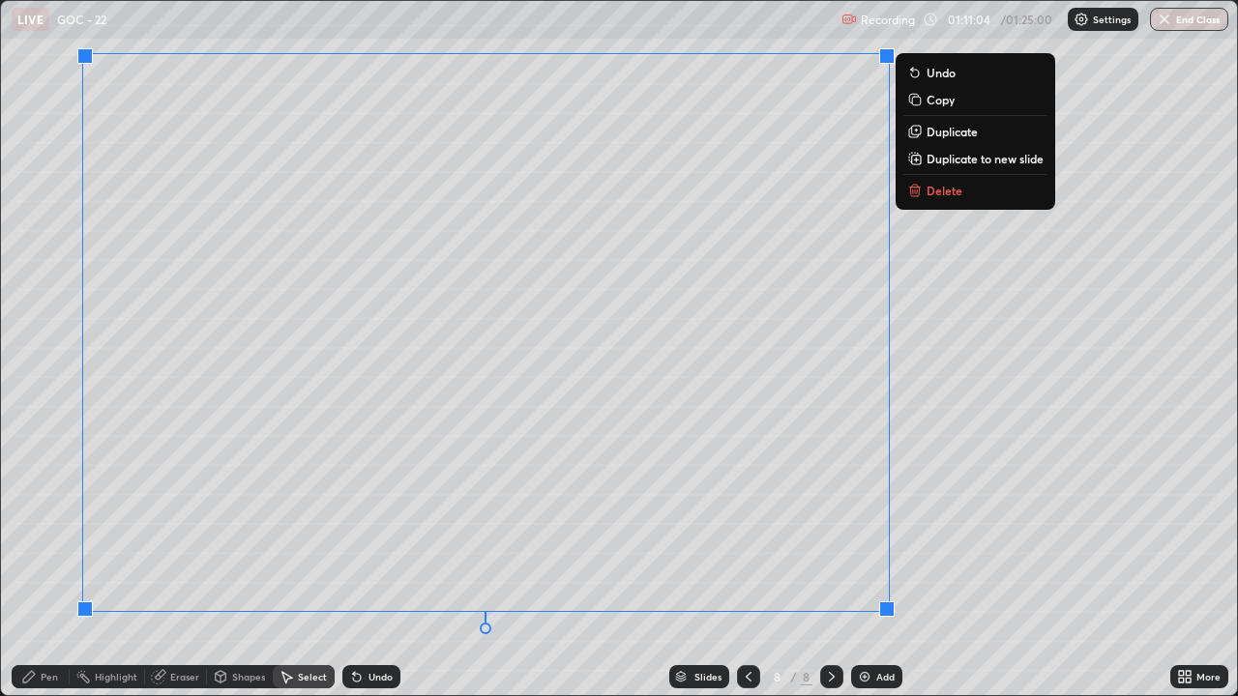
click at [918, 191] on icon at bounding box center [914, 192] width 9 height 9
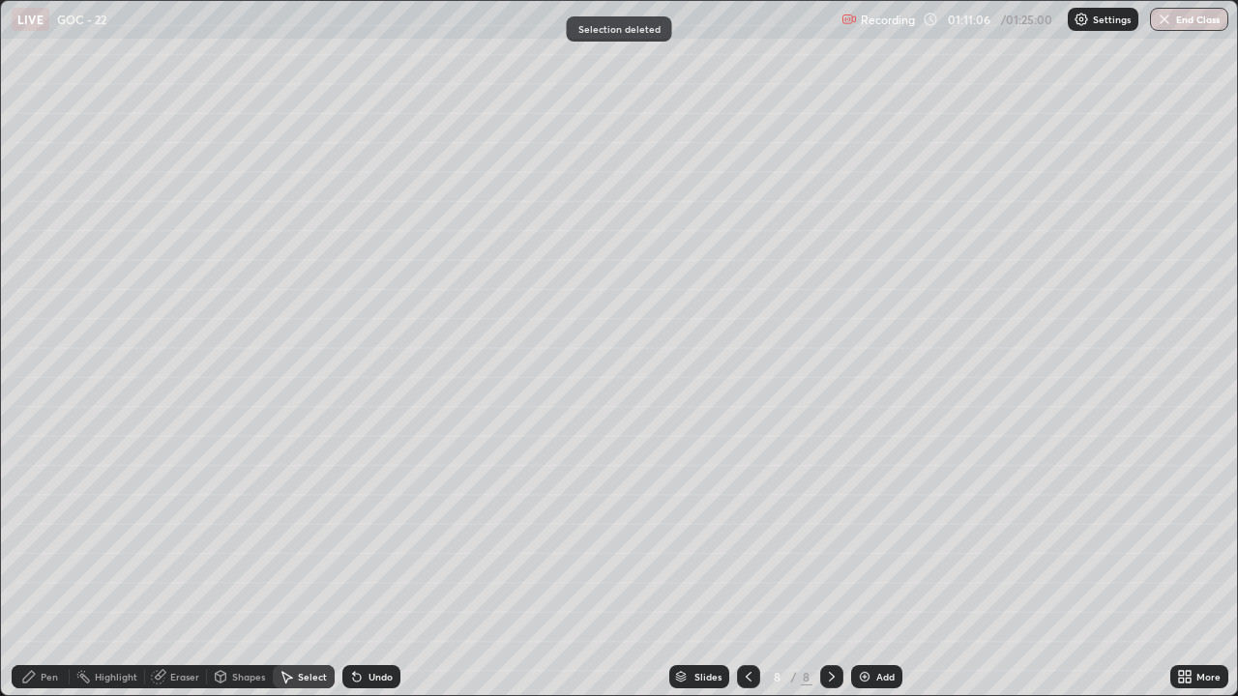
click at [38, 565] on div "Pen" at bounding box center [41, 676] width 58 height 23
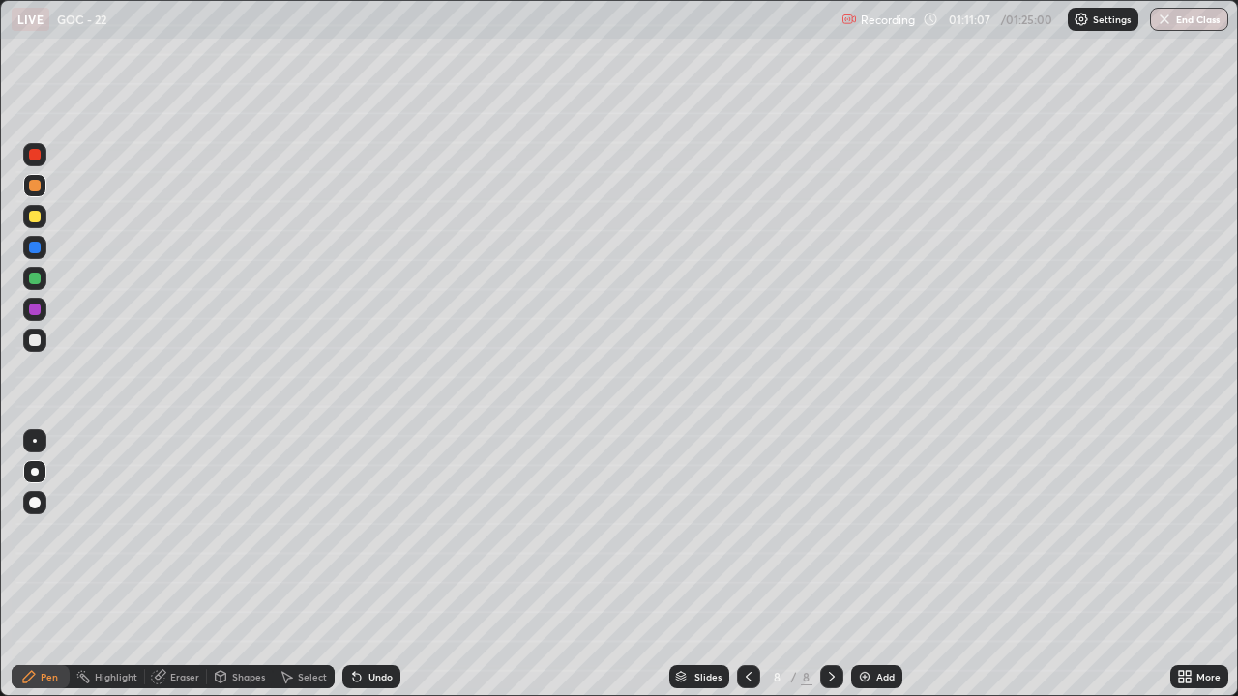
click at [34, 340] on div at bounding box center [35, 341] width 12 height 12
click at [359, 565] on icon at bounding box center [356, 676] width 15 height 15
click at [358, 565] on icon at bounding box center [356, 676] width 15 height 15
click at [361, 565] on icon at bounding box center [356, 676] width 15 height 15
click at [34, 193] on div at bounding box center [34, 185] width 23 height 23
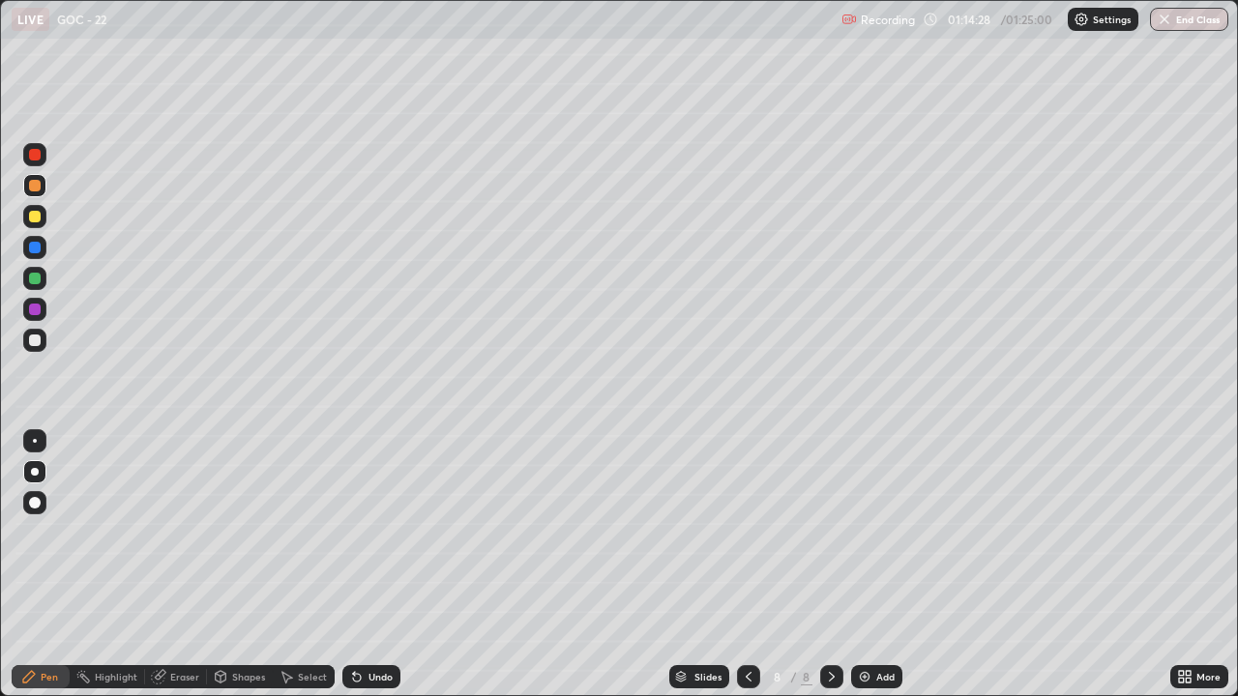
click at [388, 565] on div "Undo" at bounding box center [380, 677] width 24 height 10
click at [44, 161] on div at bounding box center [34, 154] width 23 height 23
click at [742, 565] on icon at bounding box center [748, 676] width 15 height 15
click at [747, 565] on icon at bounding box center [748, 676] width 15 height 15
click at [36, 340] on div at bounding box center [35, 341] width 12 height 12
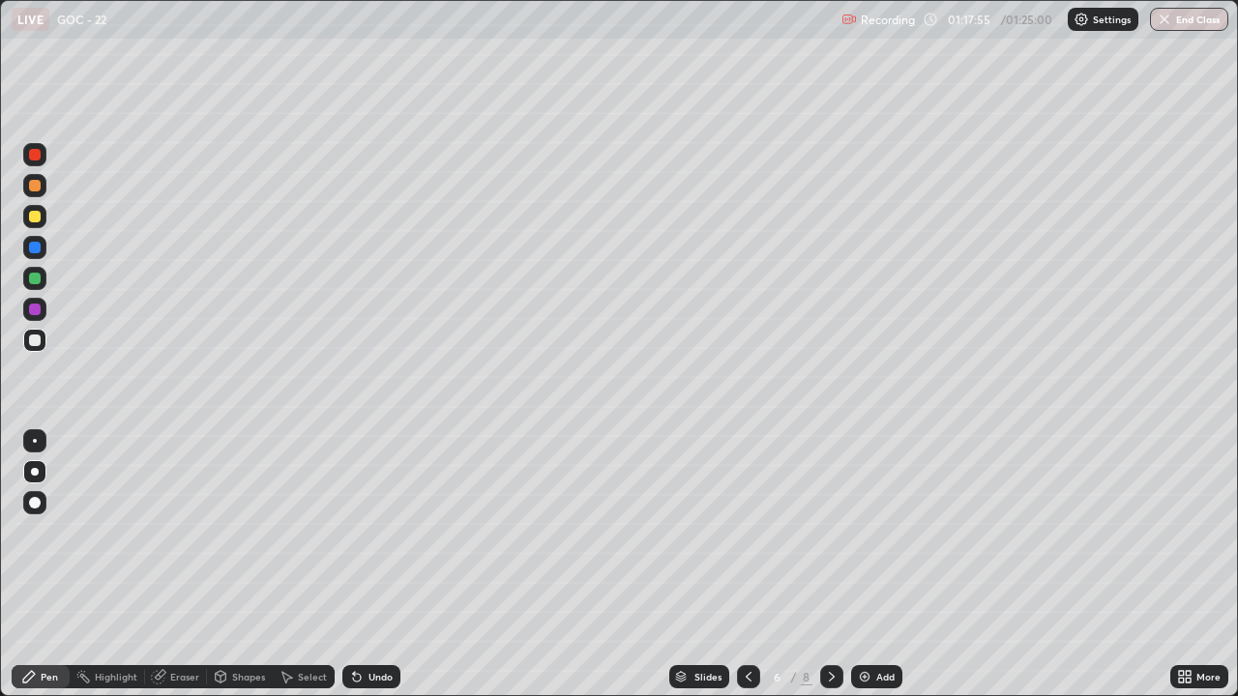
click at [830, 565] on icon at bounding box center [831, 676] width 15 height 15
click at [37, 190] on div at bounding box center [35, 186] width 12 height 12
click at [35, 157] on div at bounding box center [35, 155] width 12 height 12
click at [32, 219] on div at bounding box center [35, 217] width 12 height 12
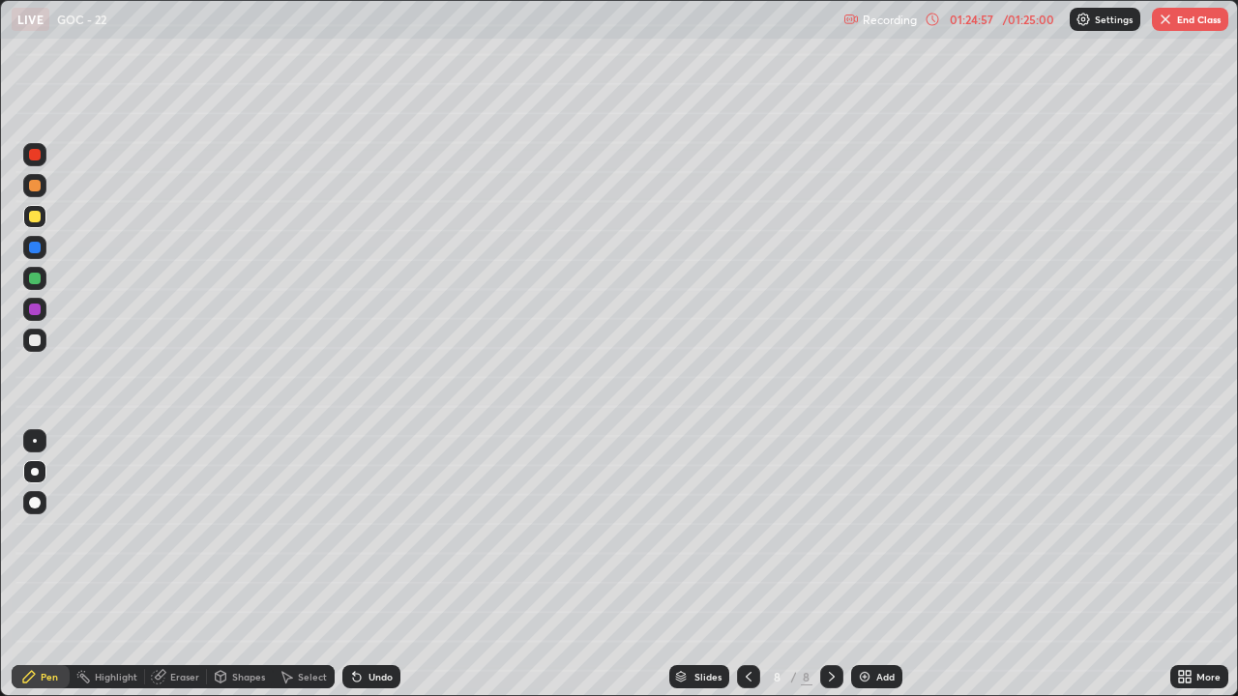
click at [285, 565] on icon at bounding box center [285, 676] width 15 height 15
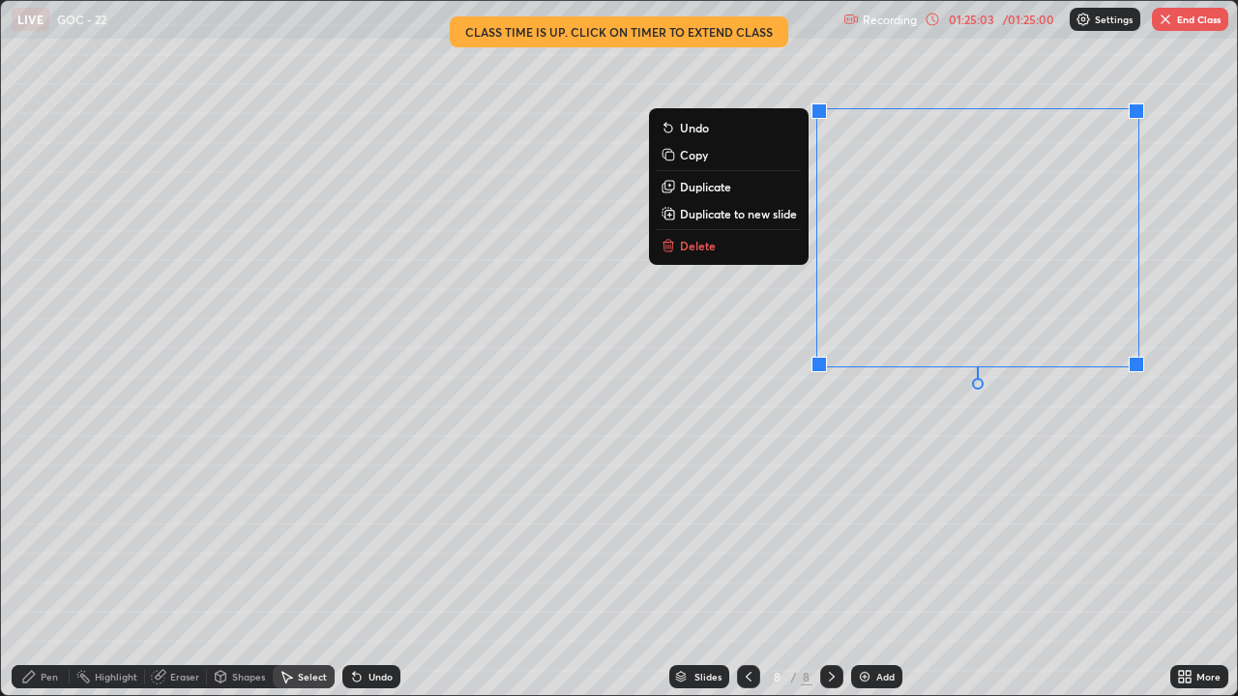
click at [702, 248] on p "Delete" at bounding box center [698, 245] width 36 height 15
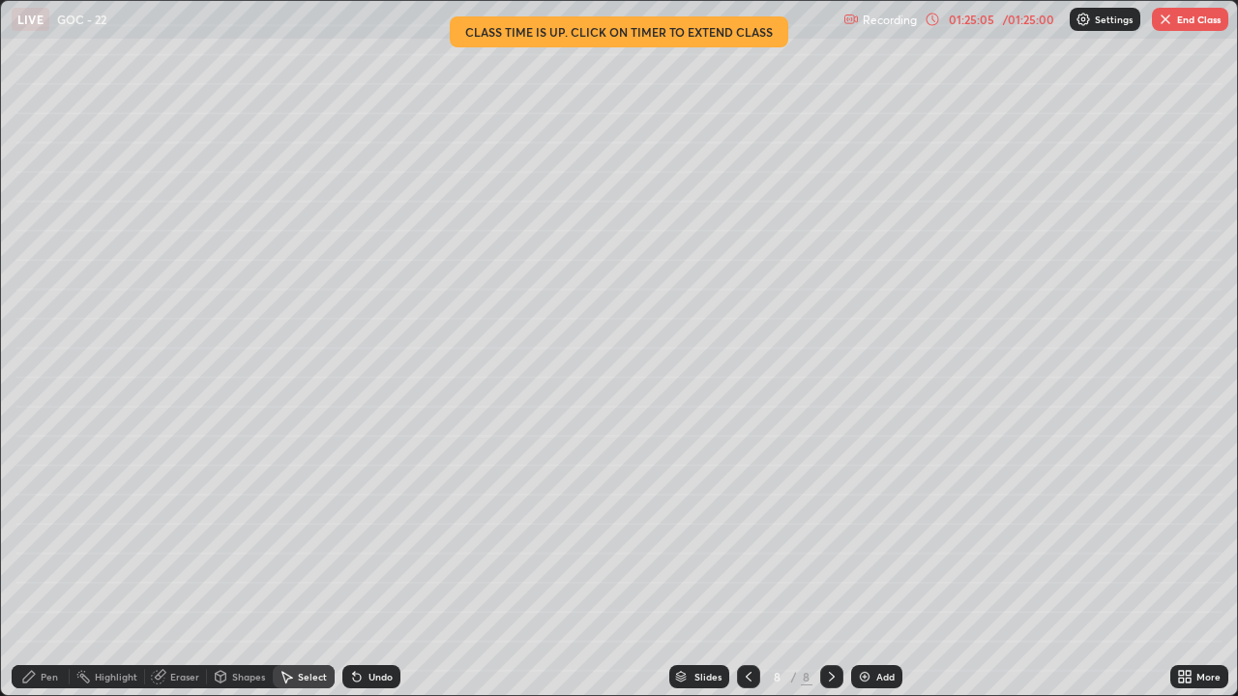
click at [42, 565] on div "Pen" at bounding box center [49, 677] width 17 height 10
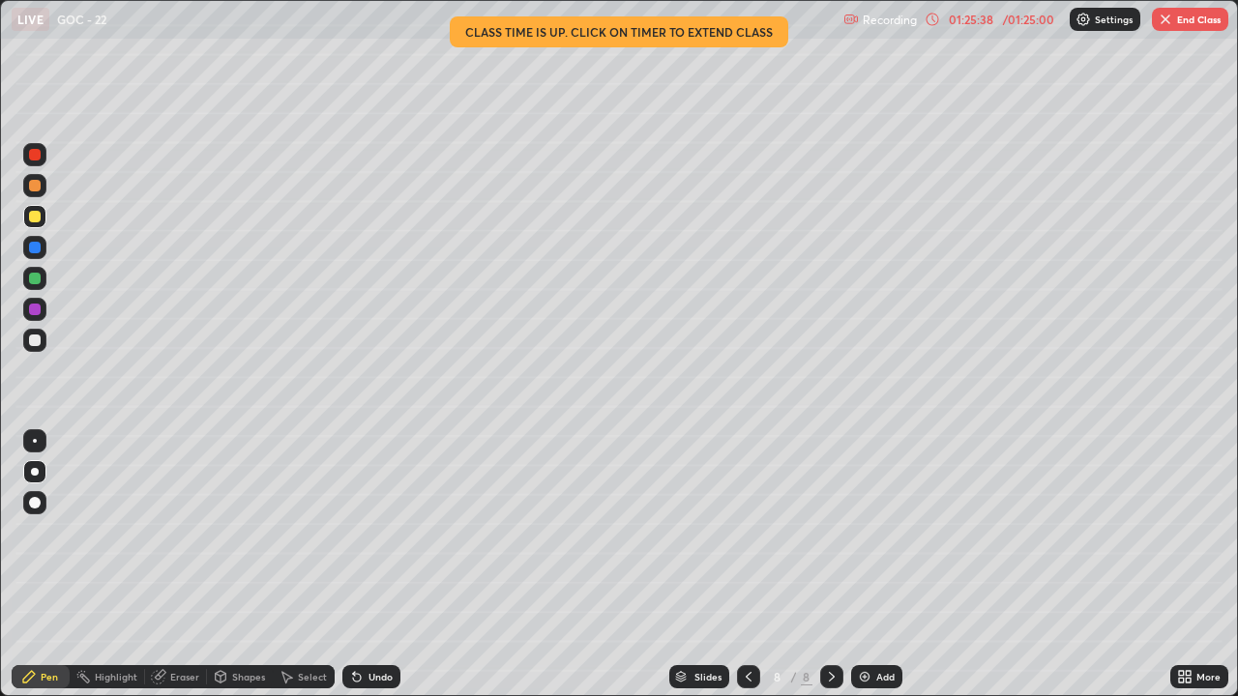
click at [38, 347] on div at bounding box center [34, 340] width 23 height 23
click at [178, 565] on div "Eraser" at bounding box center [184, 677] width 29 height 10
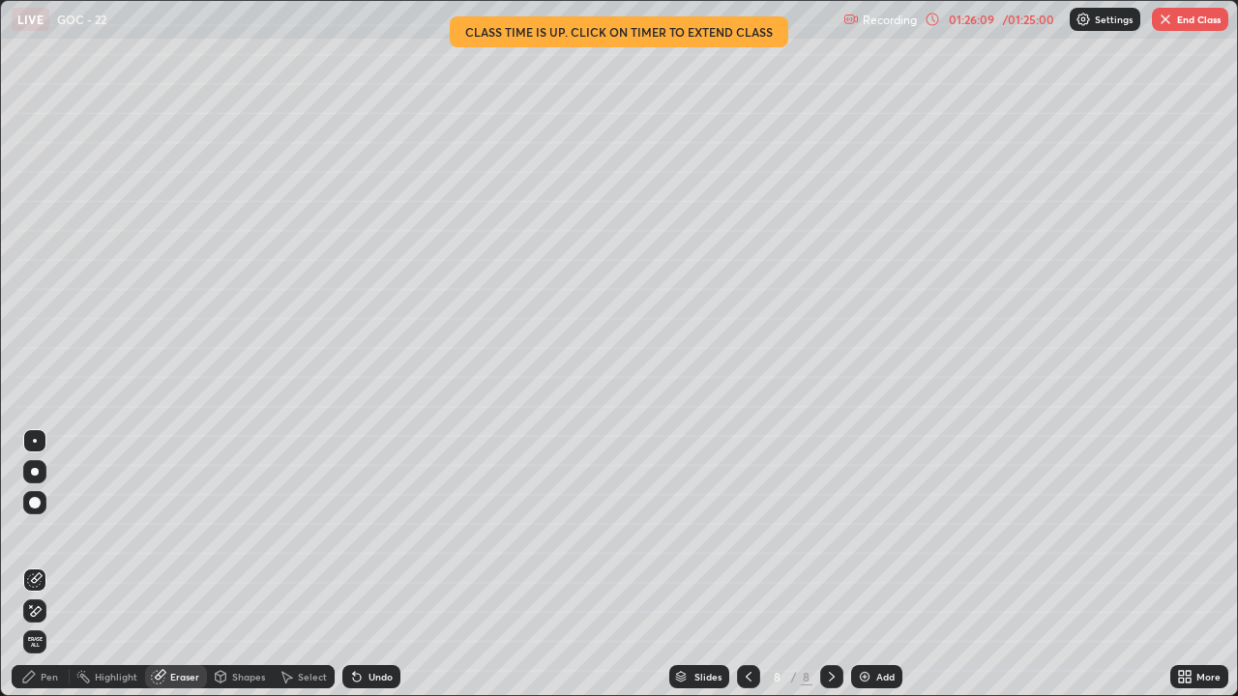
click at [42, 565] on div "Pen" at bounding box center [49, 677] width 17 height 10
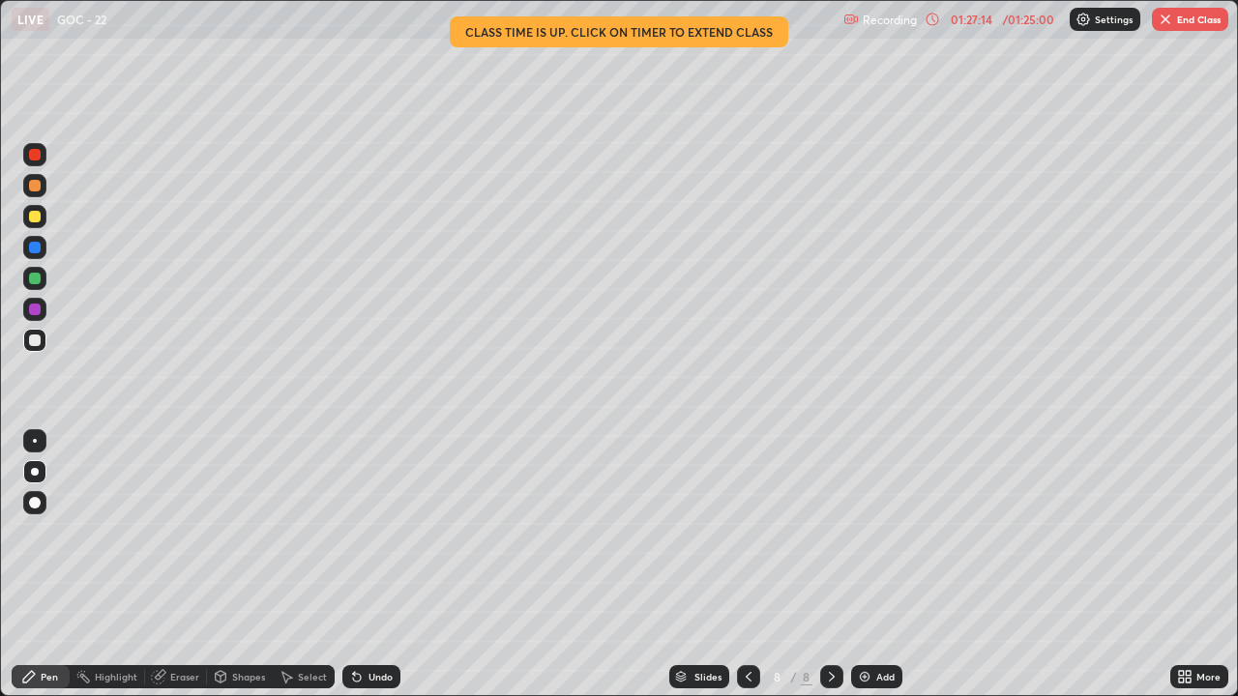
click at [26, 189] on div at bounding box center [34, 185] width 23 height 23
click at [33, 342] on div at bounding box center [35, 341] width 12 height 12
click at [296, 565] on div "Select" at bounding box center [304, 676] width 62 height 23
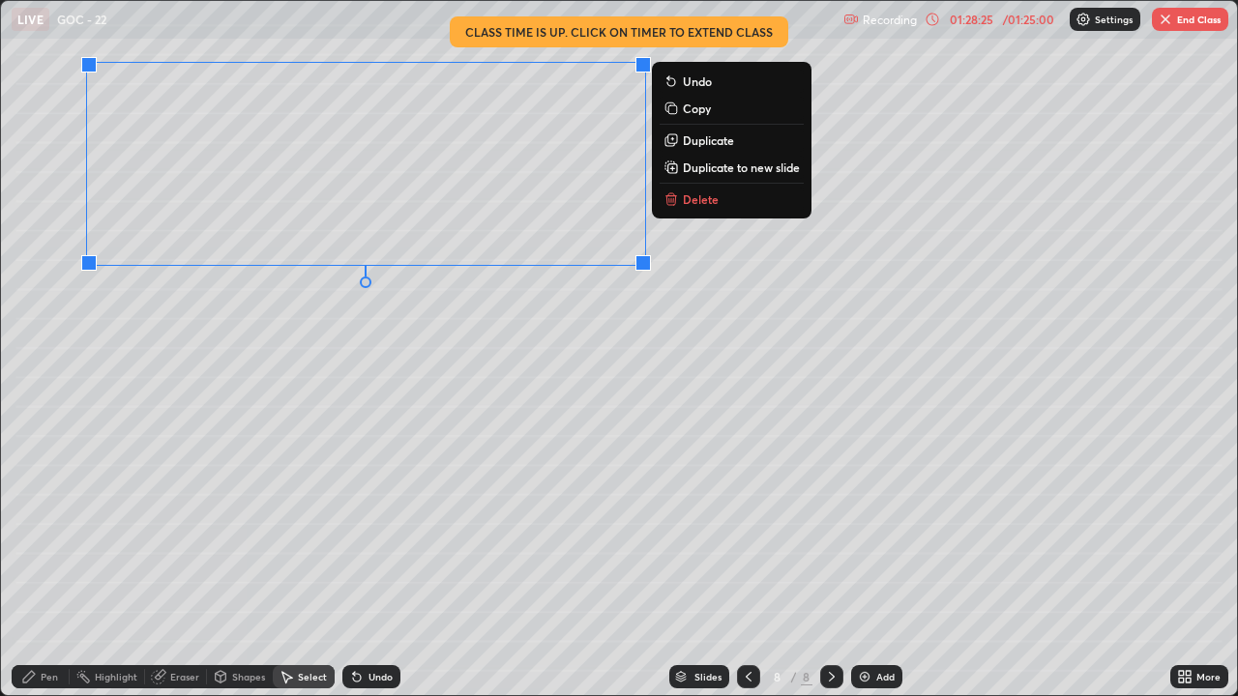
click at [669, 200] on icon at bounding box center [670, 200] width 9 height 9
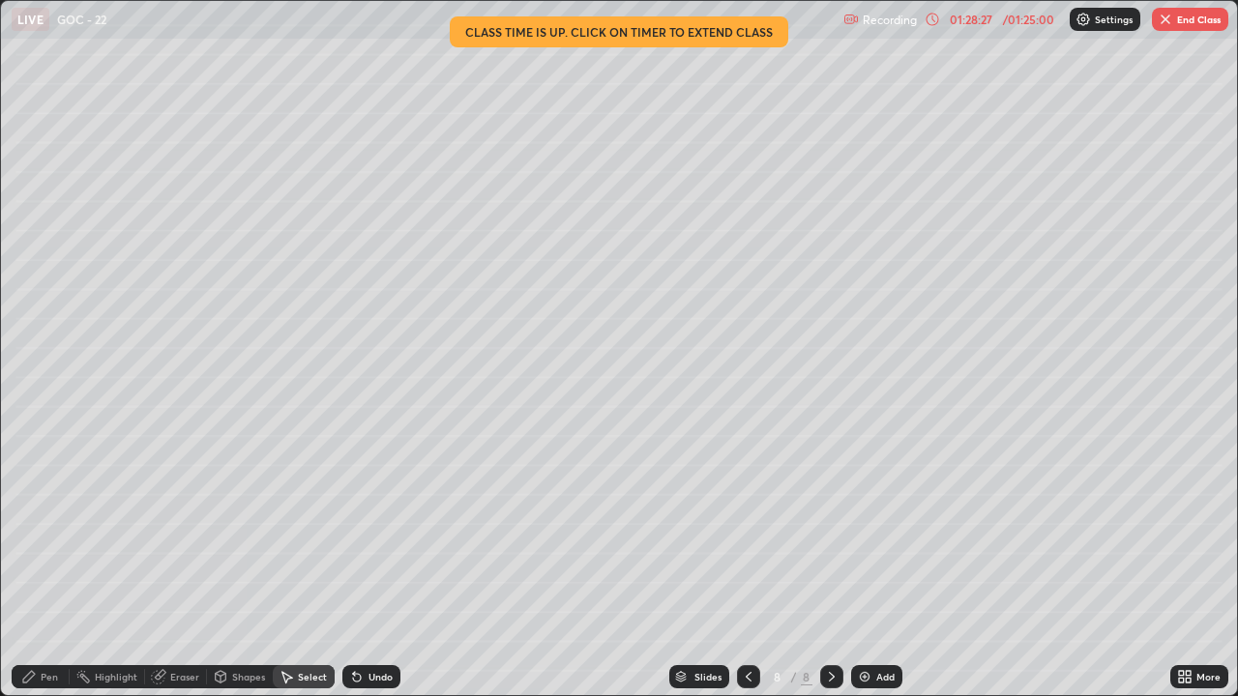
click at [39, 565] on div "Pen" at bounding box center [41, 676] width 58 height 23
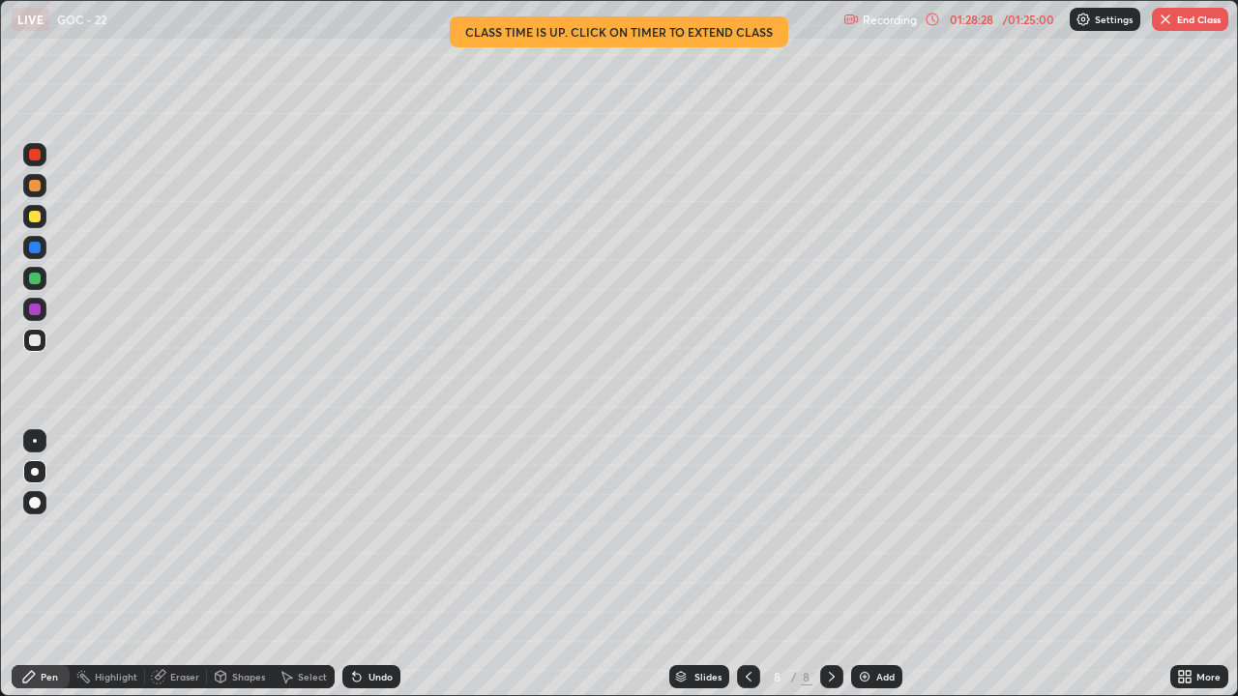
click at [34, 344] on div at bounding box center [35, 341] width 12 height 12
click at [34, 187] on div at bounding box center [35, 186] width 12 height 12
click at [1165, 18] on img "button" at bounding box center [1165, 19] width 15 height 15
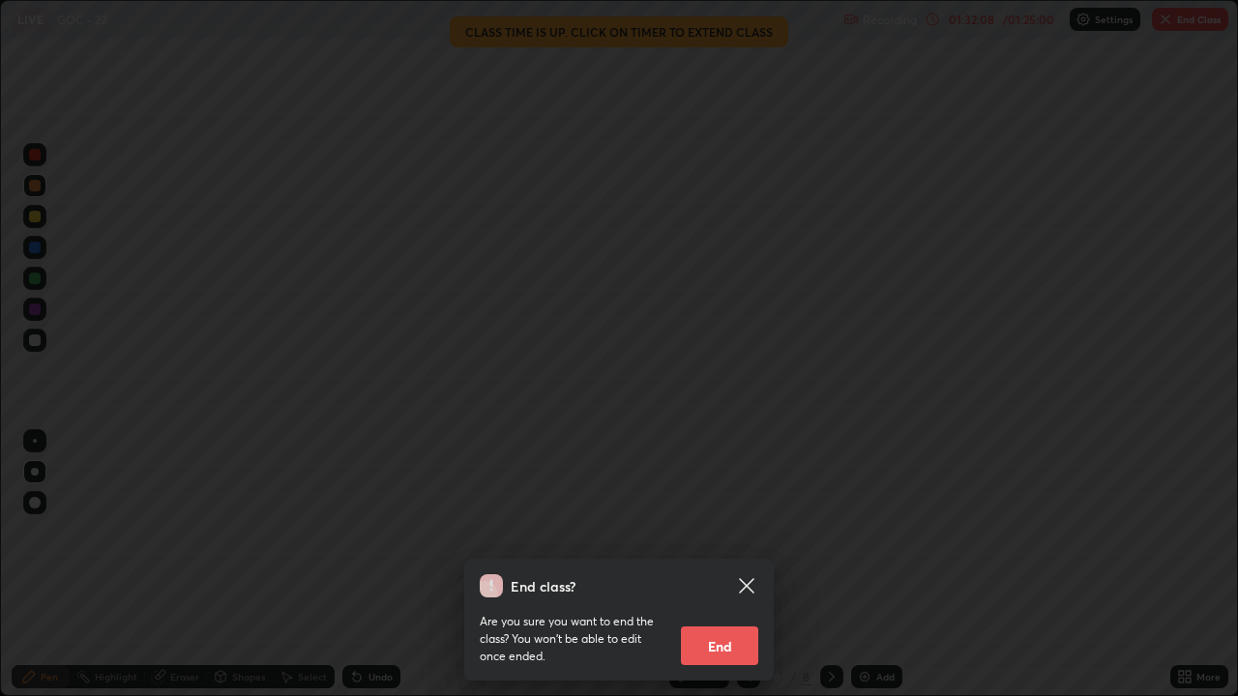
click at [746, 565] on icon at bounding box center [746, 585] width 15 height 15
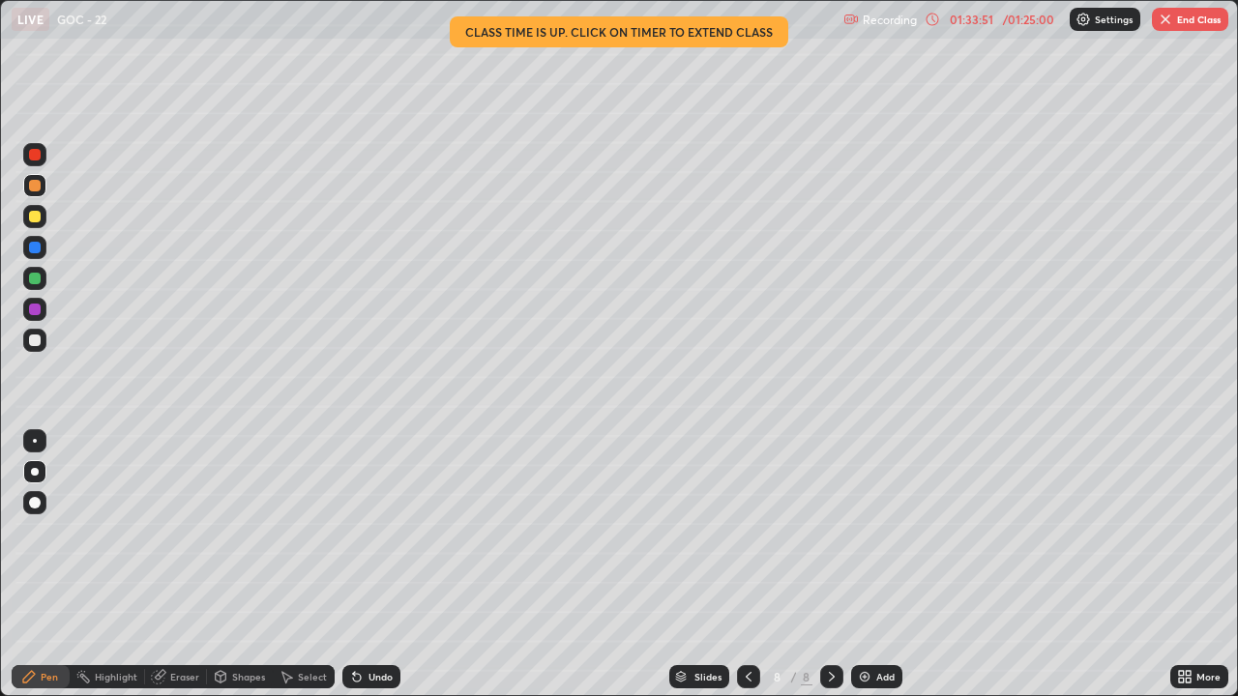
click at [1166, 26] on img "button" at bounding box center [1165, 19] width 15 height 15
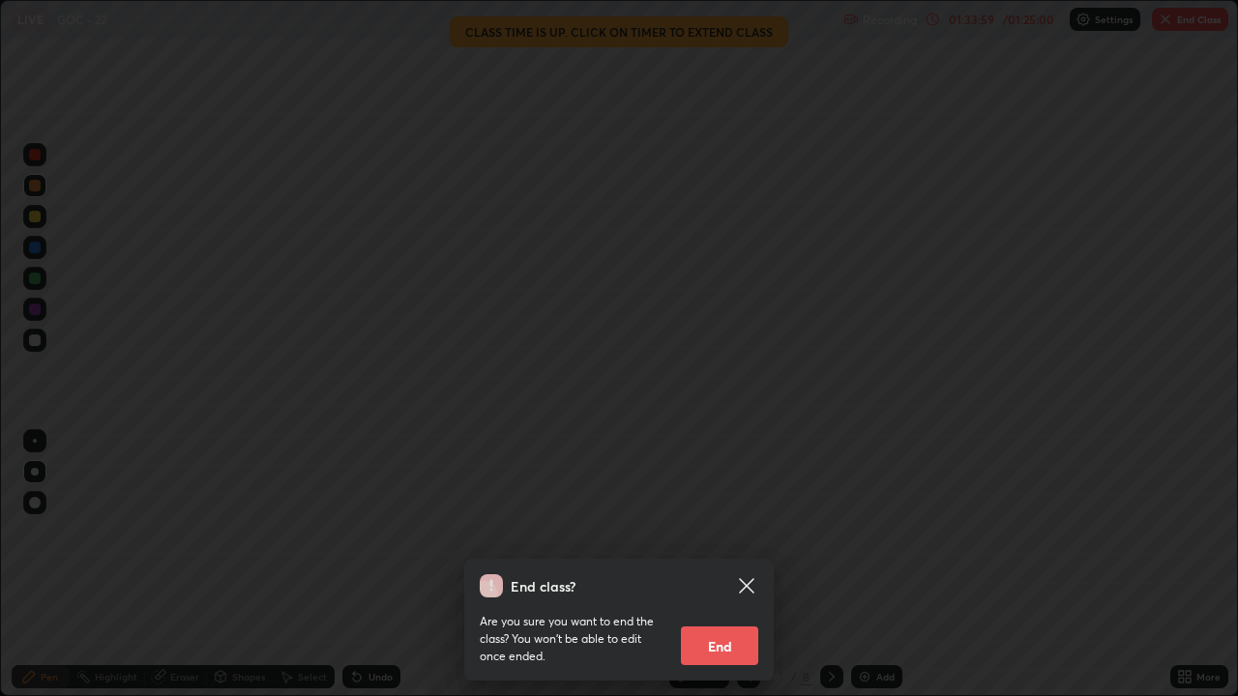
click at [733, 565] on button "End" at bounding box center [719, 646] width 77 height 39
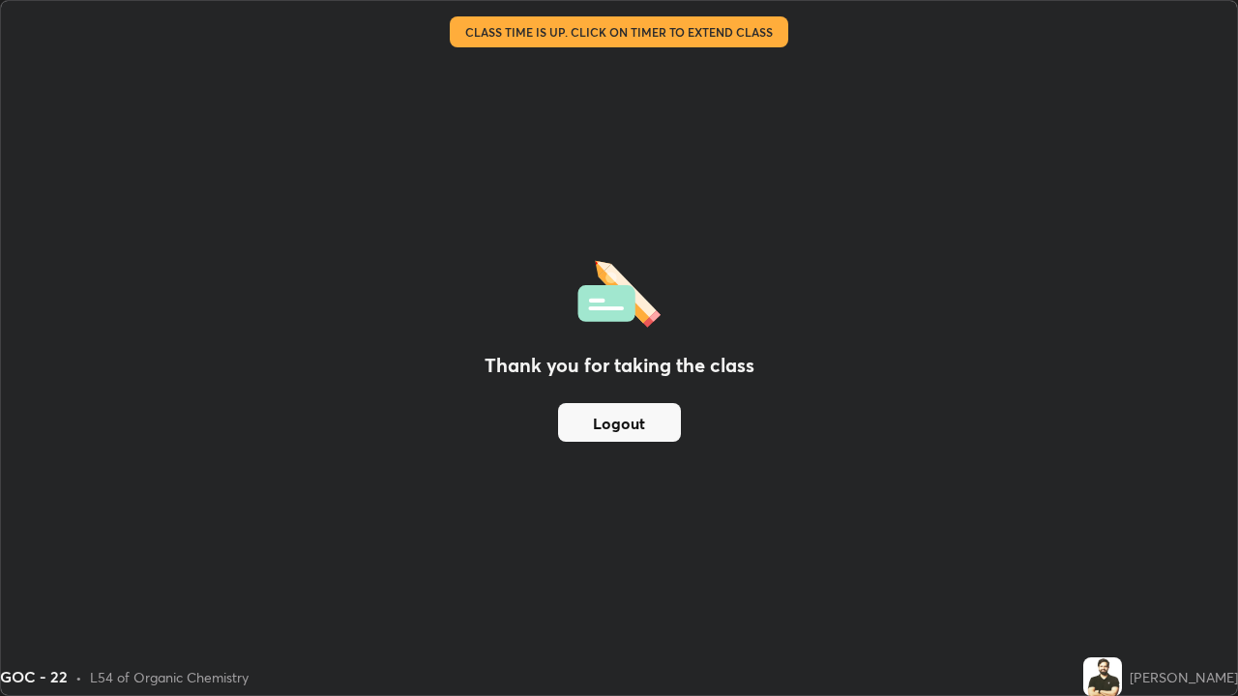
click at [642, 422] on button "Logout" at bounding box center [619, 422] width 123 height 39
click at [642, 425] on button "Logout" at bounding box center [619, 422] width 123 height 39
